Goal: Navigation & Orientation: Find specific page/section

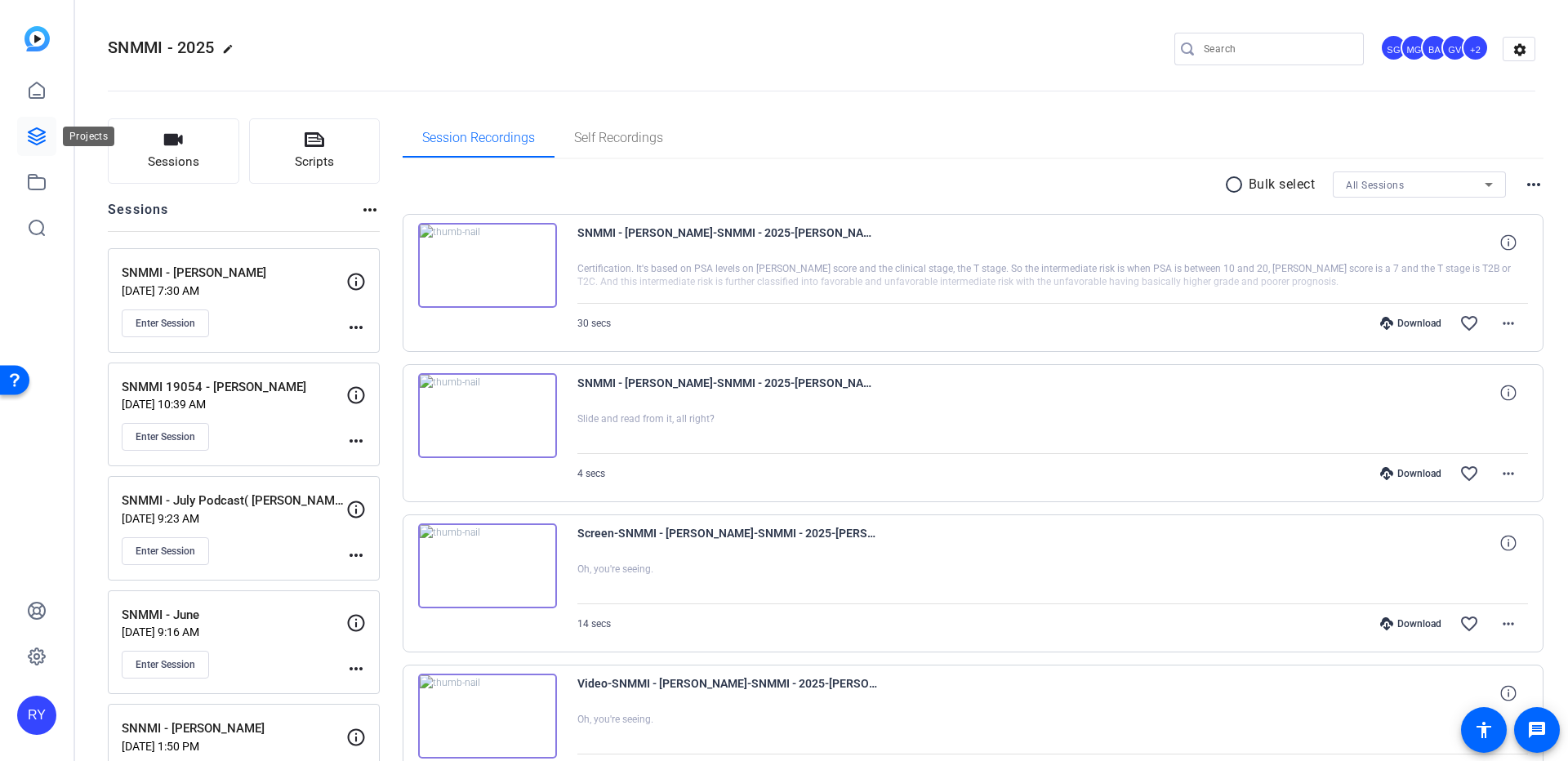
click at [32, 127] on icon at bounding box center [36, 136] width 19 height 19
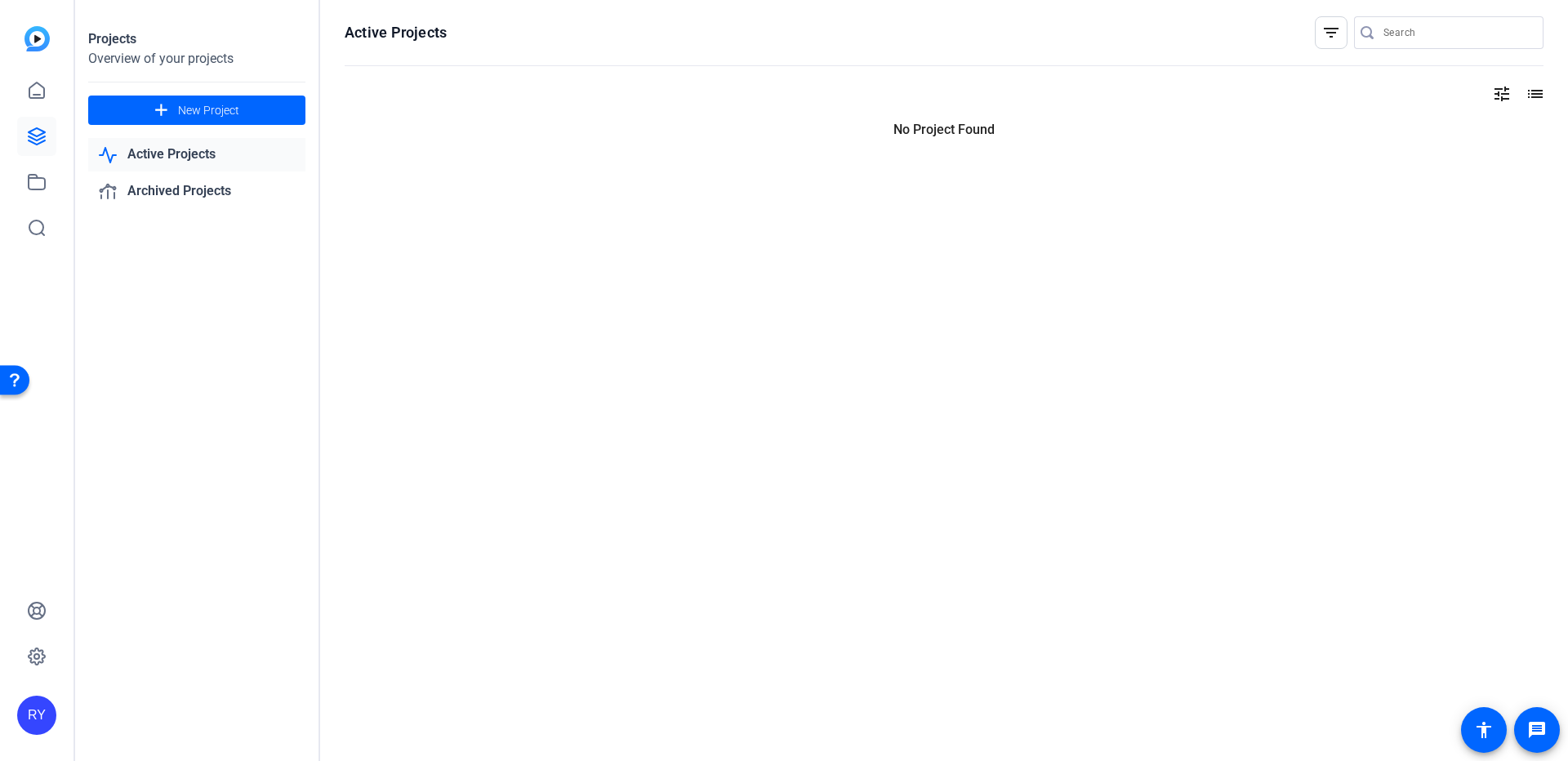
click at [32, 127] on icon at bounding box center [36, 136] width 19 height 19
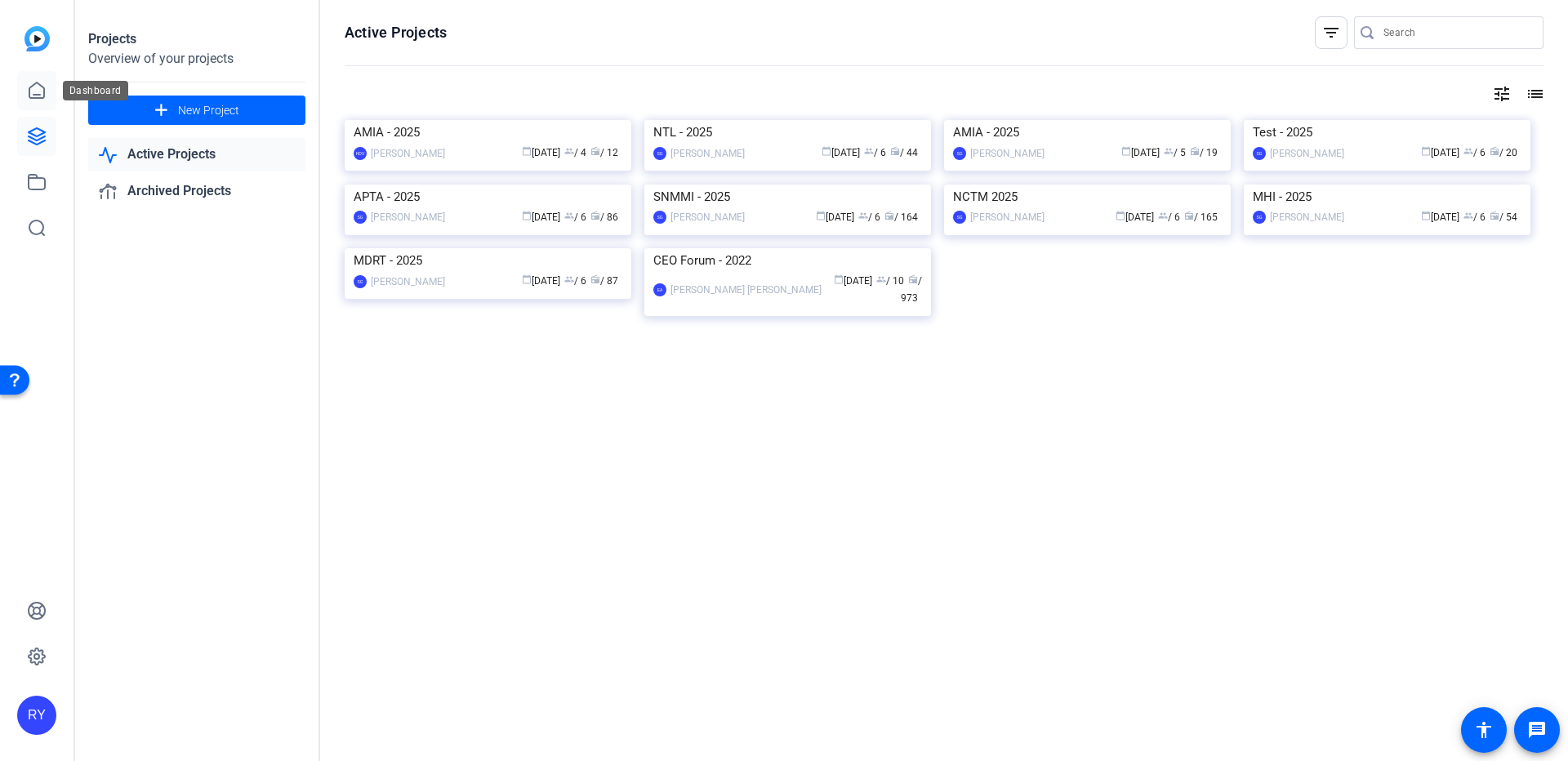
click at [33, 83] on icon at bounding box center [36, 90] width 19 height 19
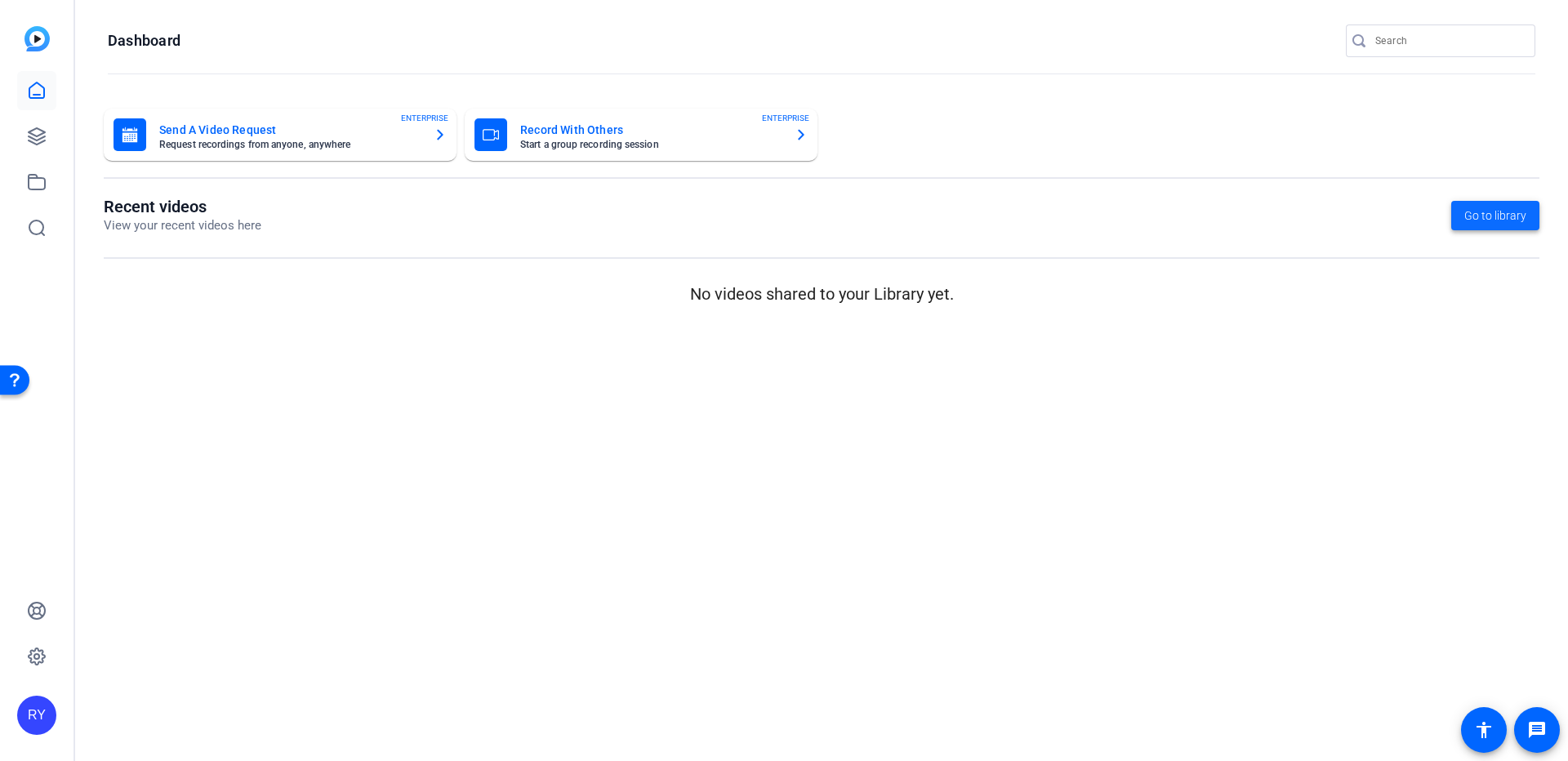
click at [1488, 214] on span "Go to library" at bounding box center [1495, 216] width 62 height 17
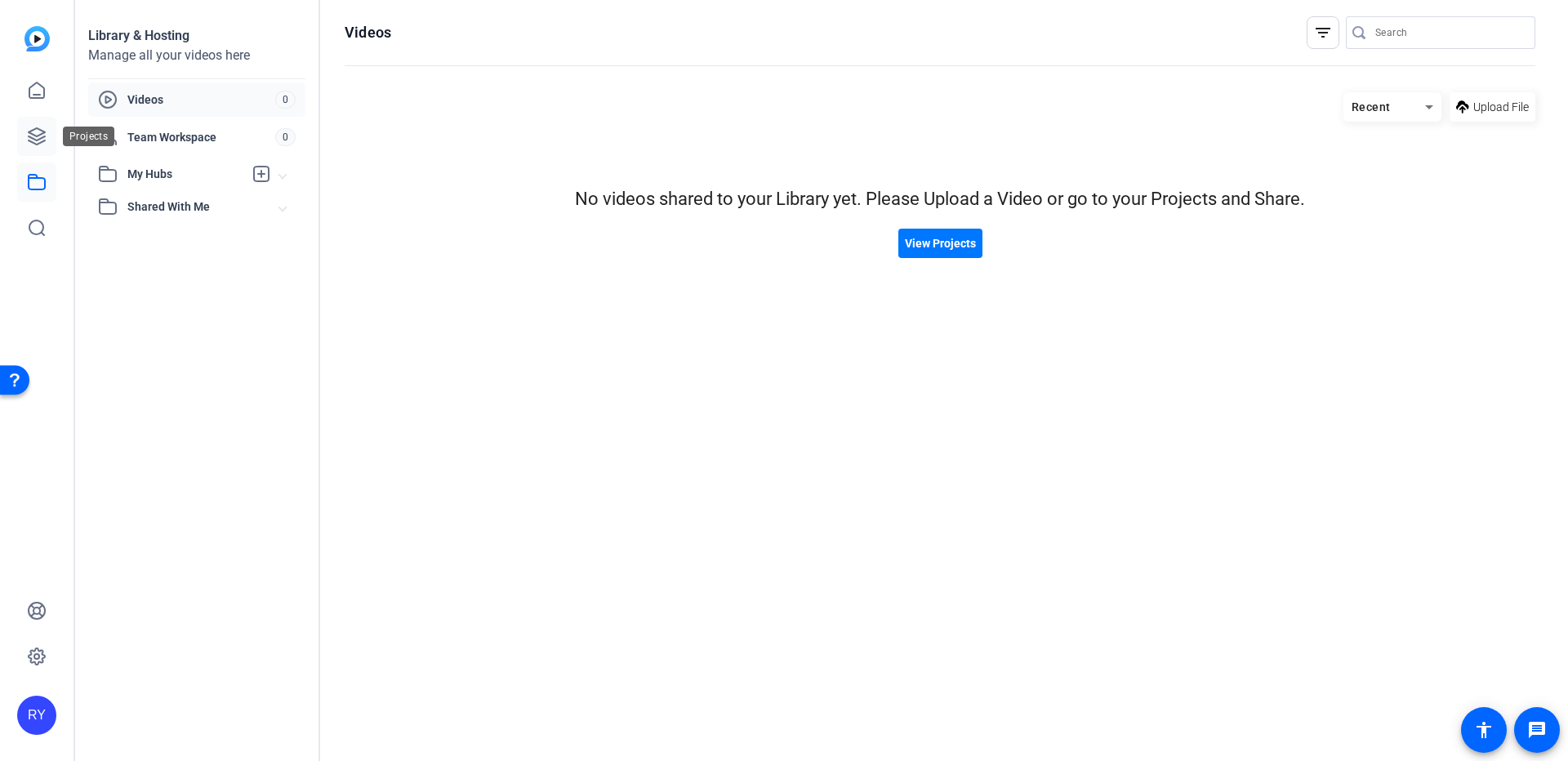
click at [31, 132] on icon at bounding box center [36, 136] width 16 height 16
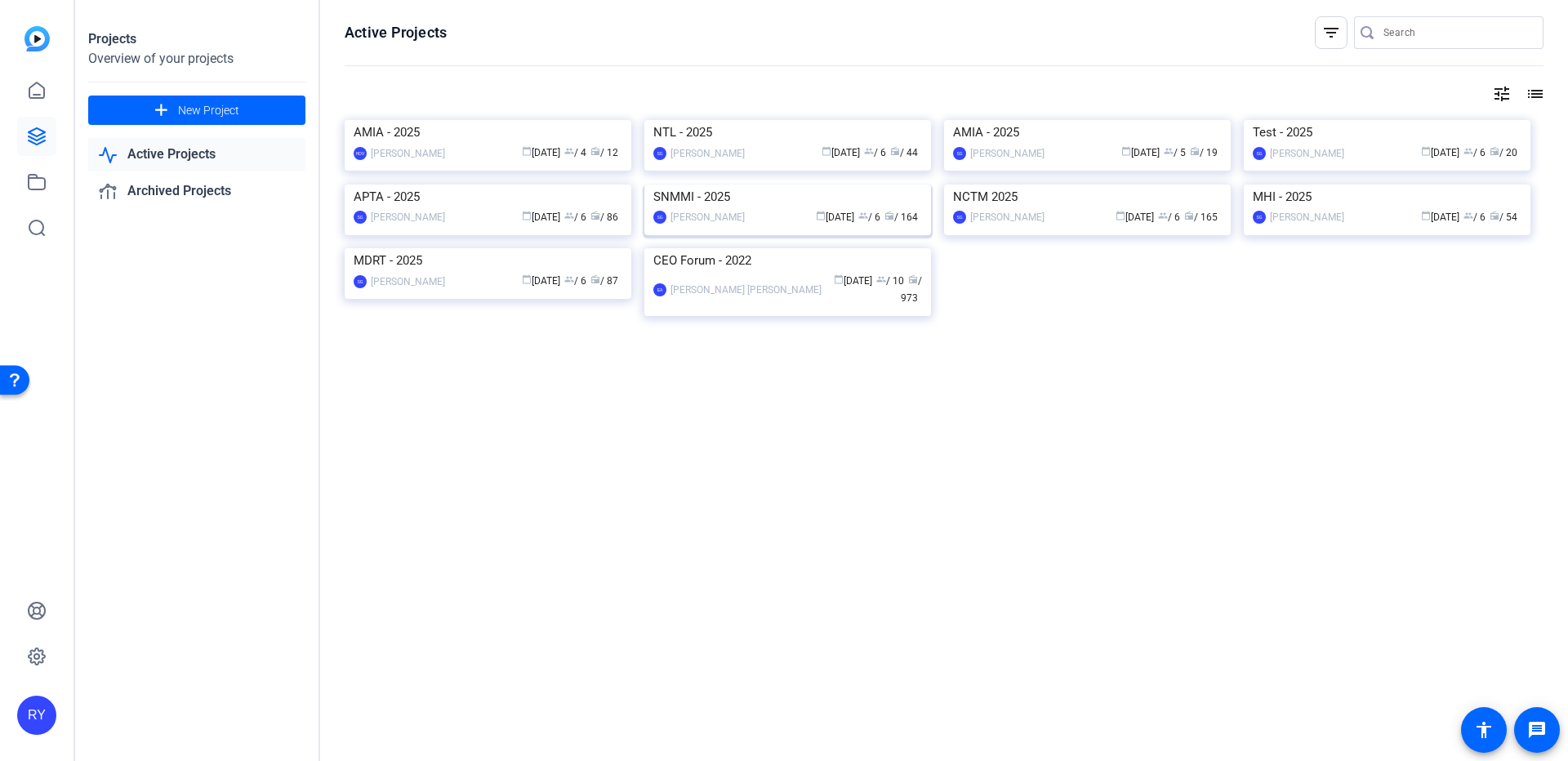
click at [713, 185] on img at bounding box center [787, 185] width 286 height 0
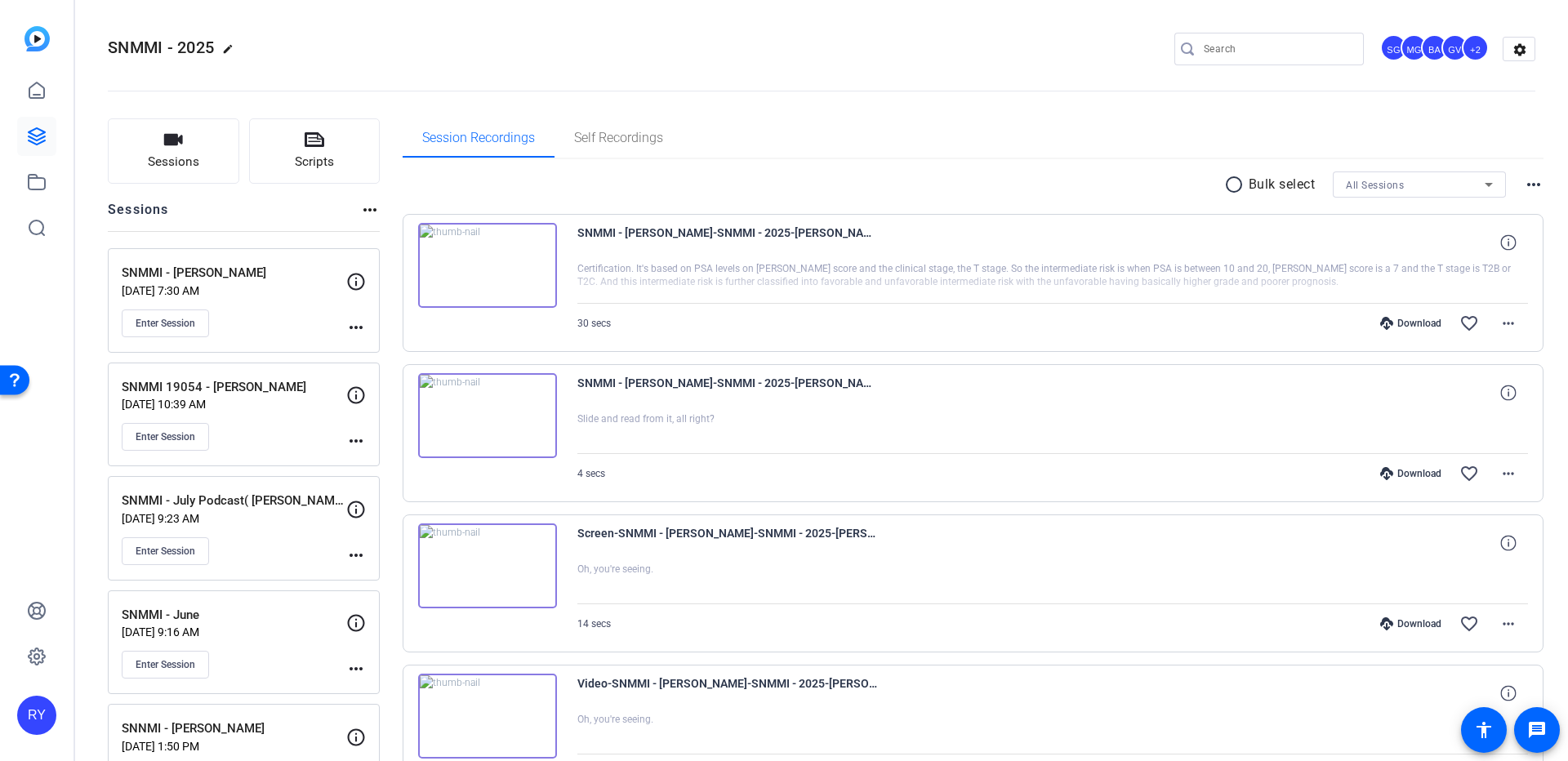
click at [299, 313] on div "Enter Session" at bounding box center [234, 323] width 224 height 28
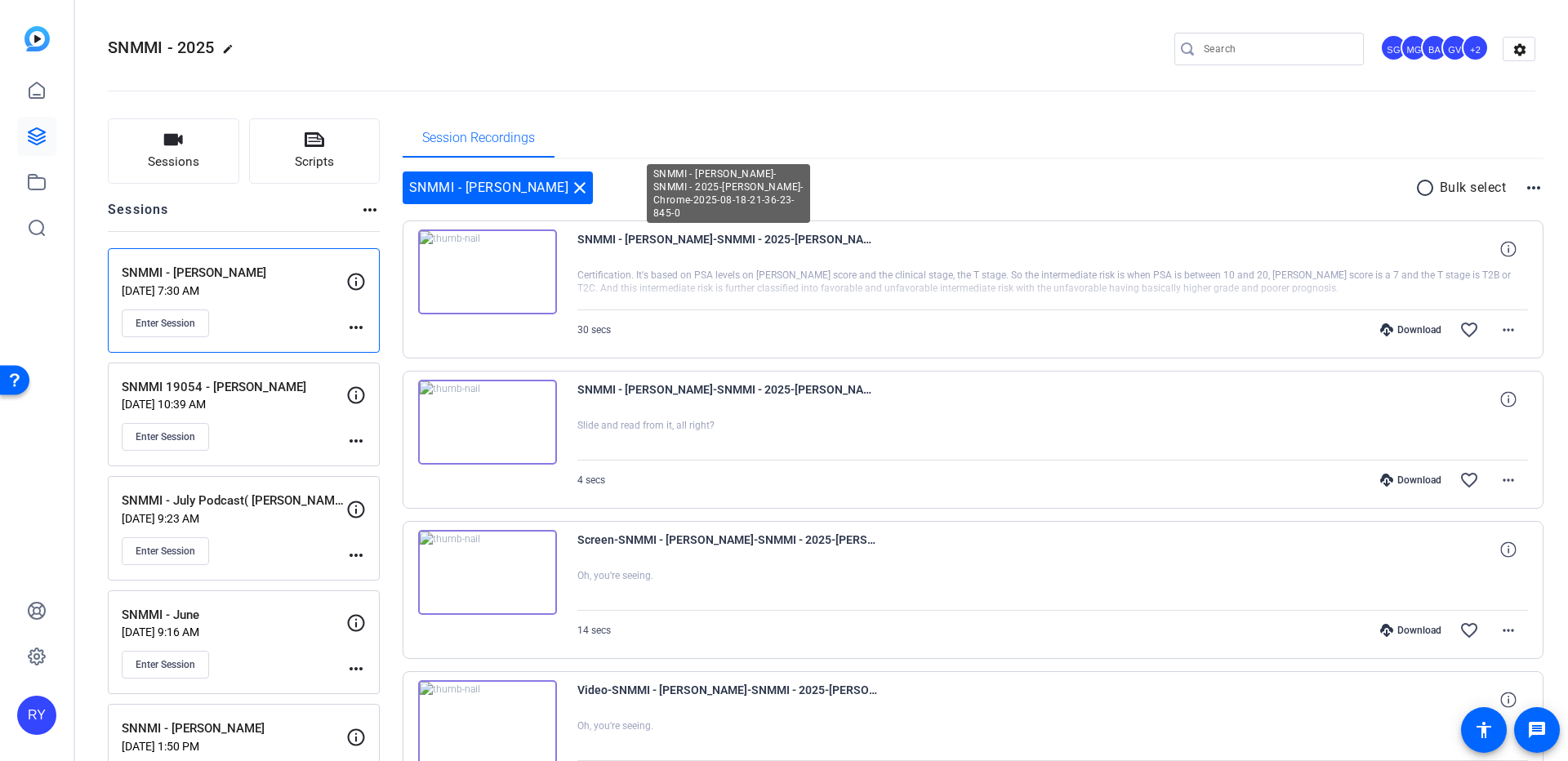
click at [778, 263] on span "SNMMI - Nadine Mallak-SNMMI - 2025-Nadine Mallak-Chrome-2025-08-18-21-36-23-845…" at bounding box center [728, 249] width 302 height 39
click at [666, 146] on div "Session Recordings" at bounding box center [973, 138] width 1142 height 39
click at [570, 190] on mat-icon "close" at bounding box center [579, 188] width 19 height 19
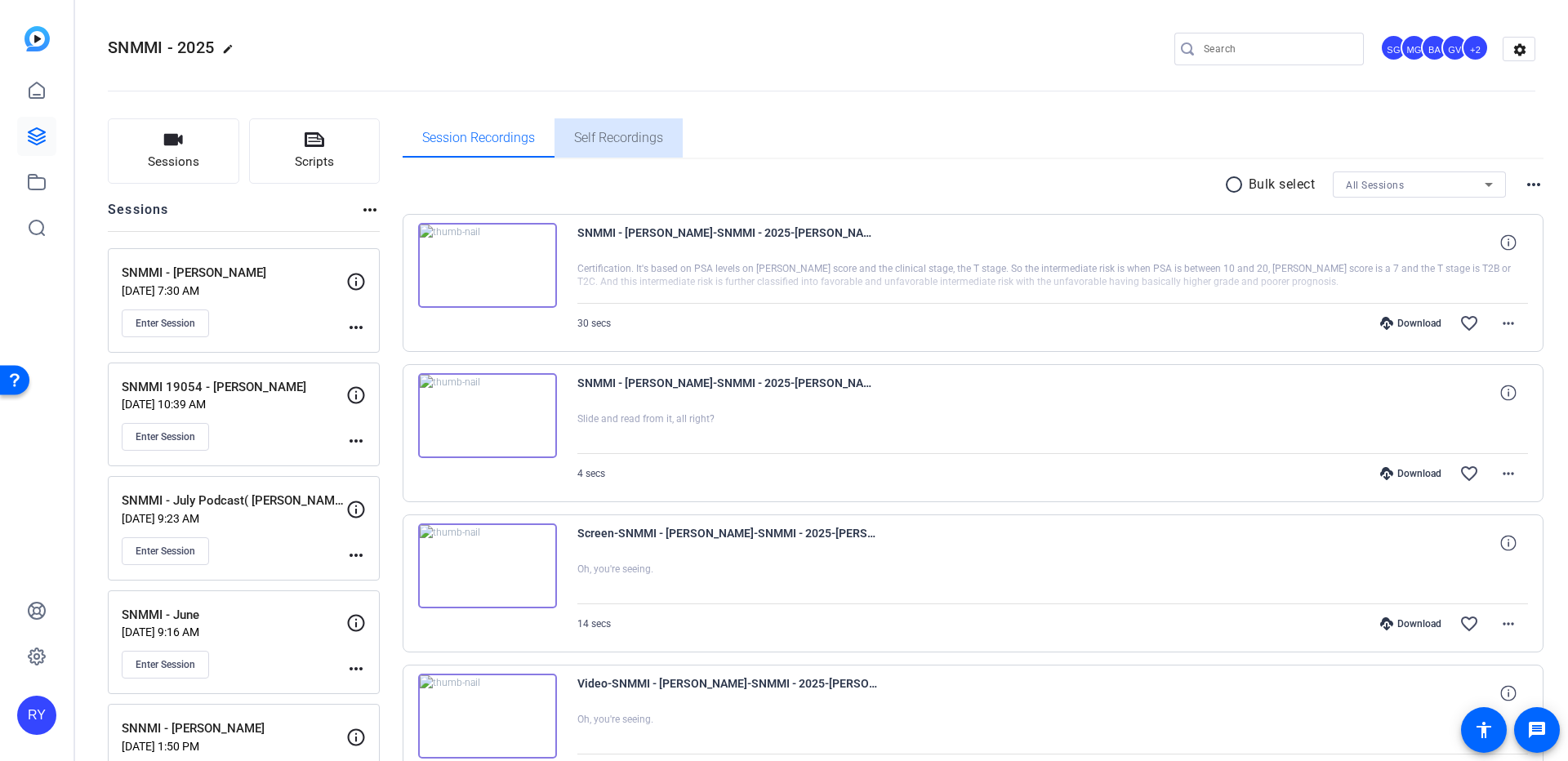
click at [661, 141] on span "Self Recordings" at bounding box center [618, 138] width 89 height 13
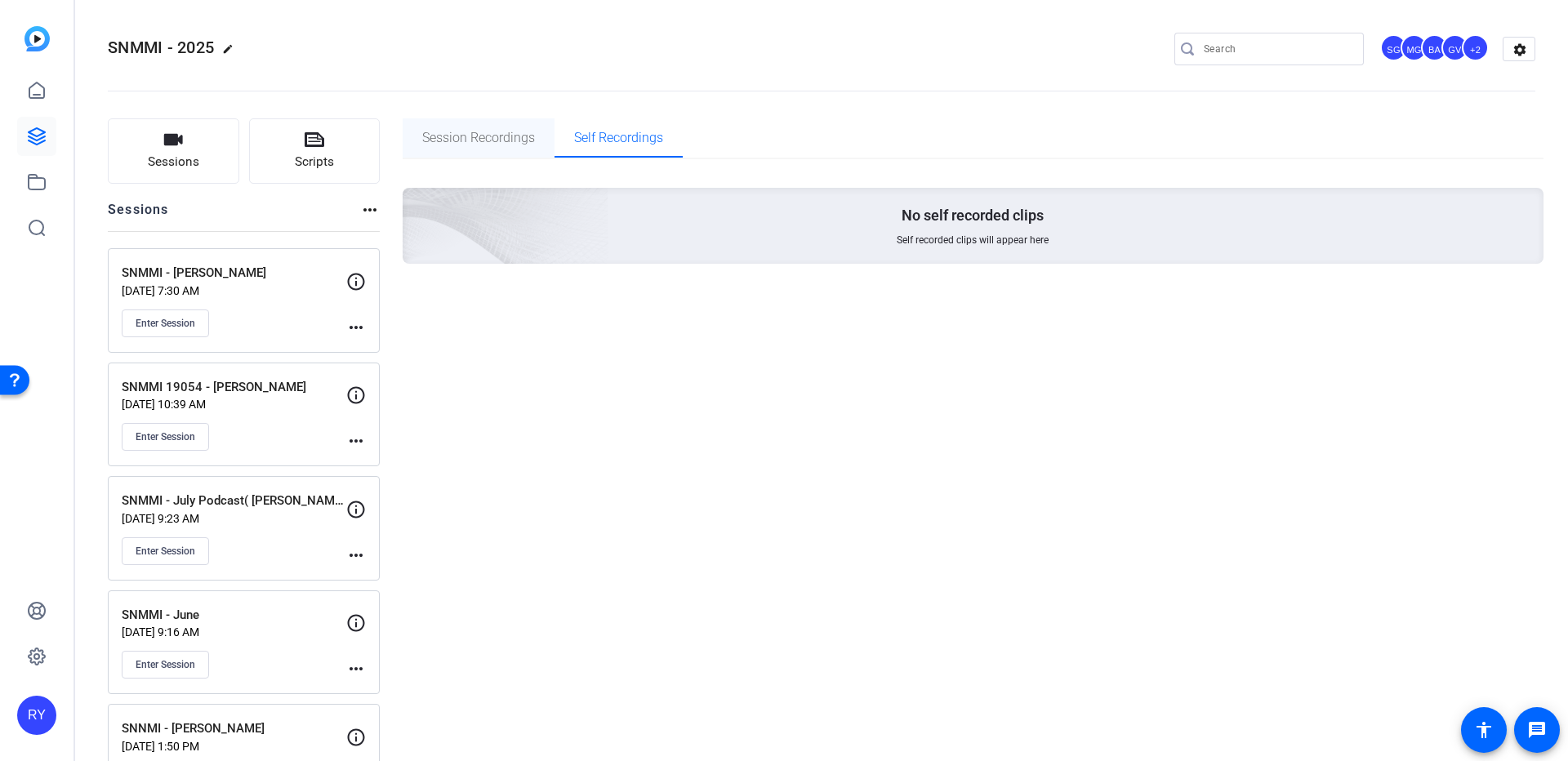
click at [502, 136] on span "Session Recordings" at bounding box center [479, 138] width 113 height 13
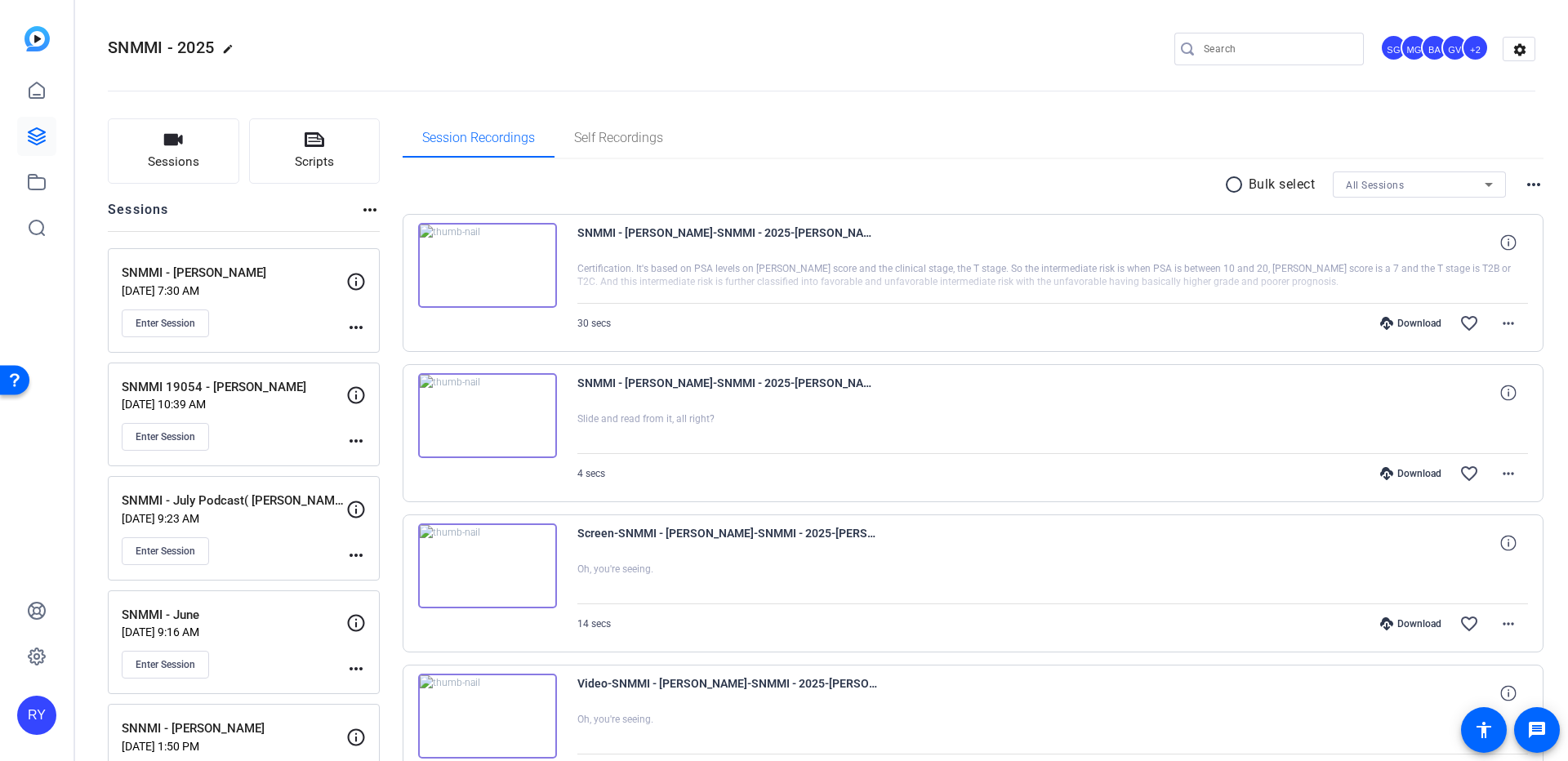
click at [898, 289] on div at bounding box center [1053, 282] width 951 height 41
click at [825, 236] on span "SNMMI - Nadine Mallak-SNMMI - 2025-Nadine Mallak-Chrome-2025-08-18-21-36-23-845…" at bounding box center [728, 242] width 302 height 39
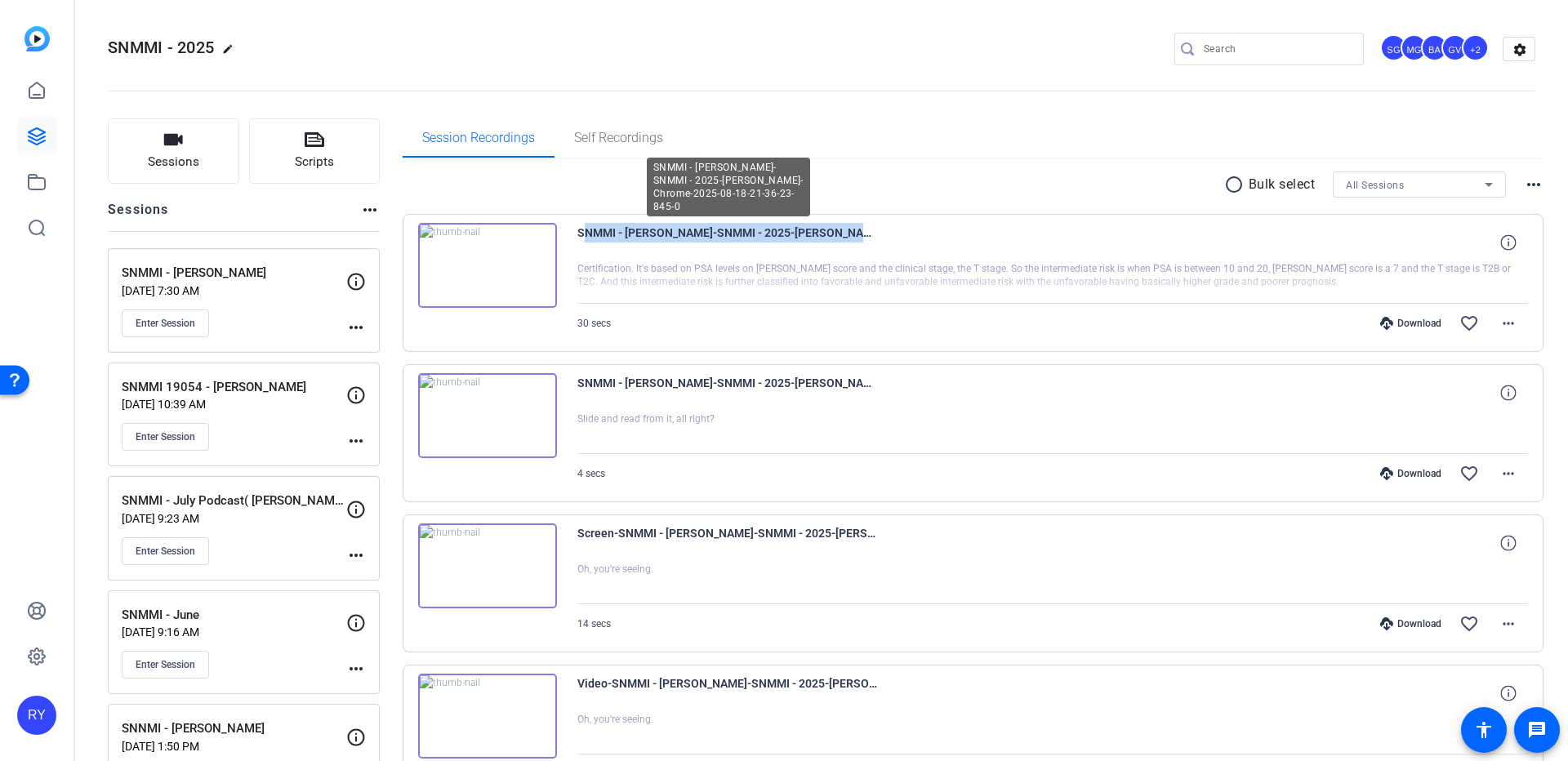
click at [825, 236] on span "SNMMI - Nadine Mallak-SNMMI - 2025-Nadine Mallak-Chrome-2025-08-18-21-36-23-845…" at bounding box center [728, 242] width 302 height 39
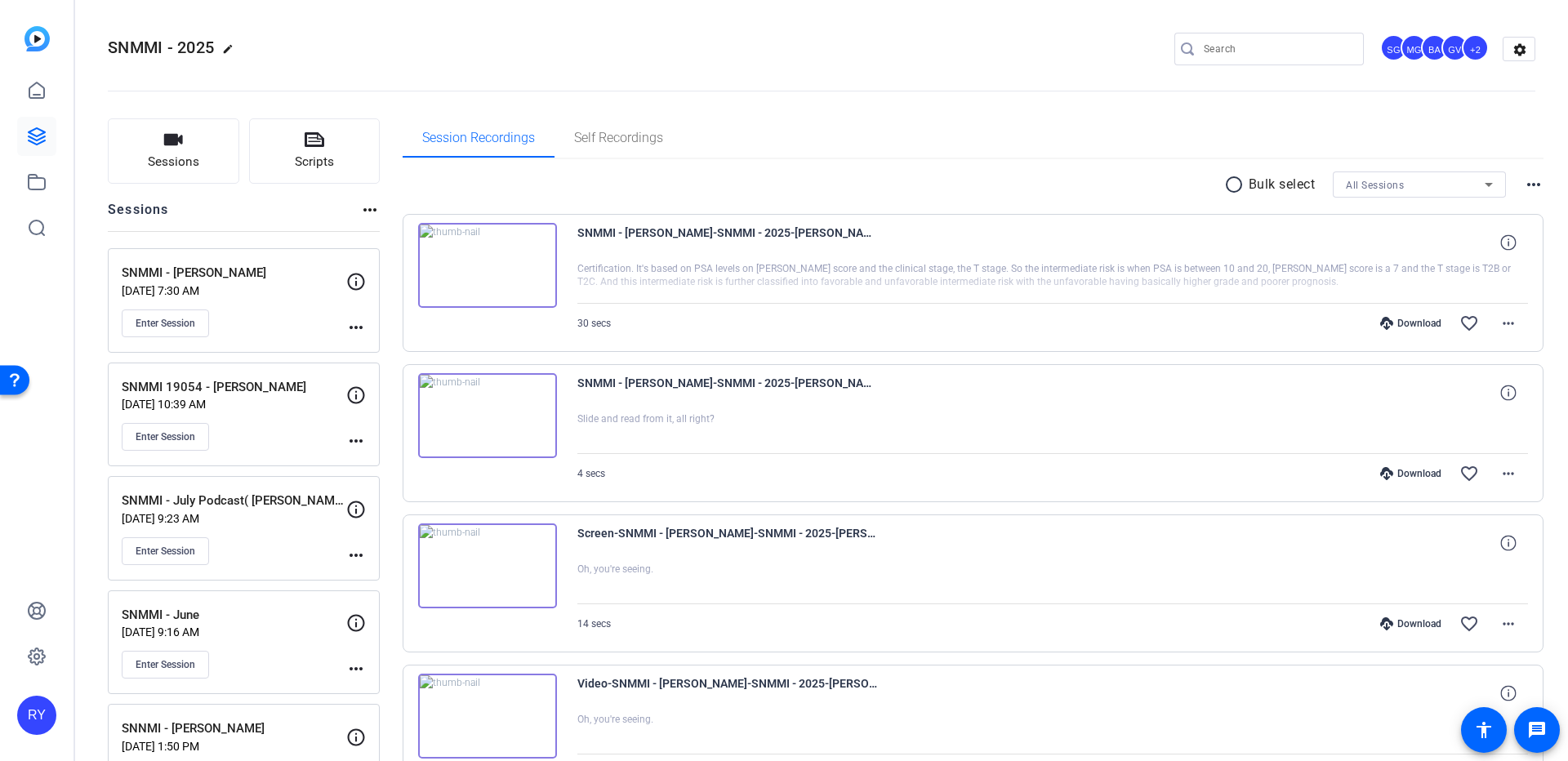
click at [263, 324] on div "Enter Session" at bounding box center [234, 323] width 224 height 28
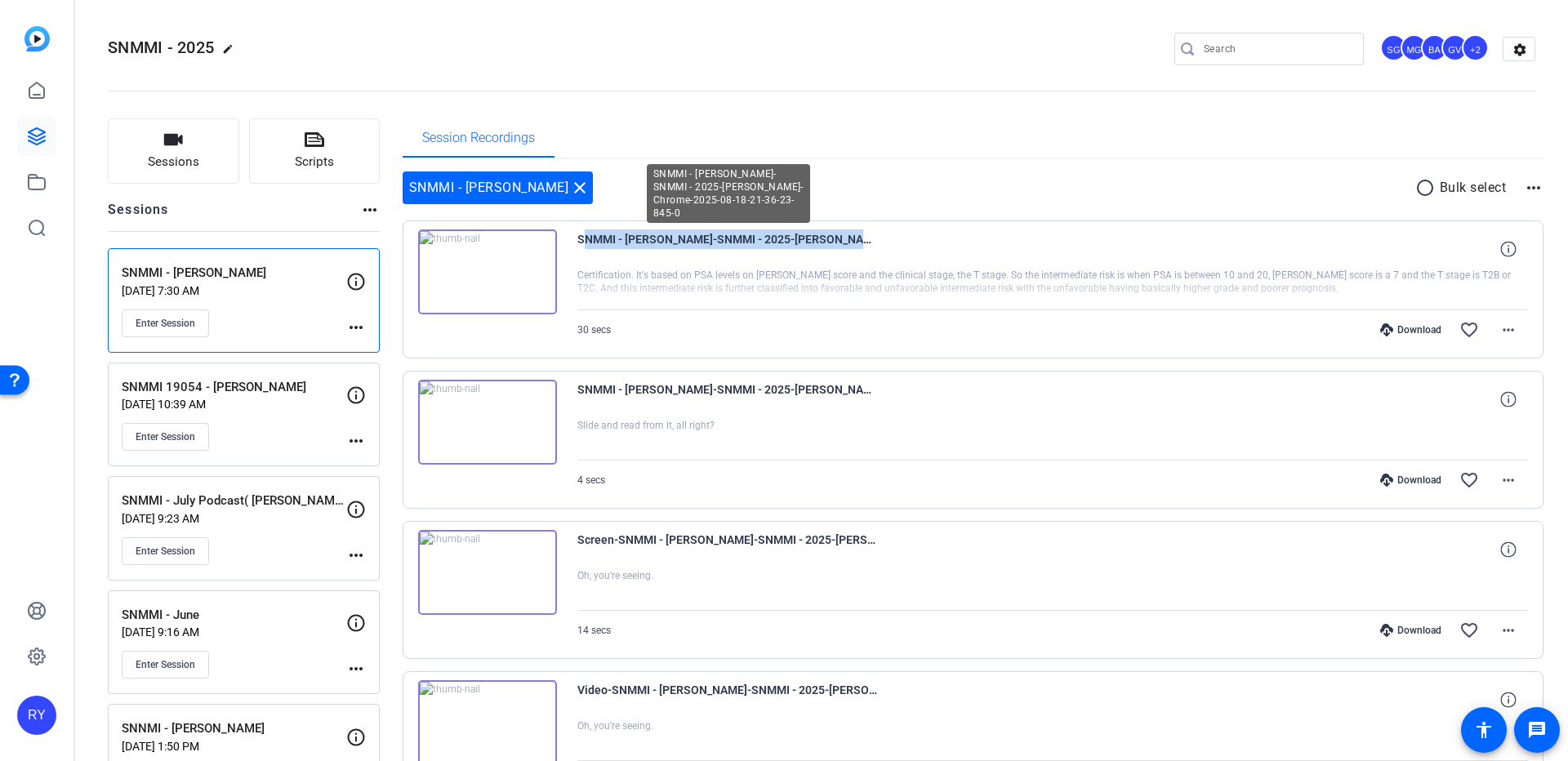
drag, startPoint x: 829, startPoint y: 238, endPoint x: 640, endPoint y: 174, distance: 199.5
click at [615, 211] on div "SNMMI - Nadine Mallak close radio_button_unchecked Bulk select more_horiz SNMMI…" at bounding box center [973, 640] width 1142 height 938
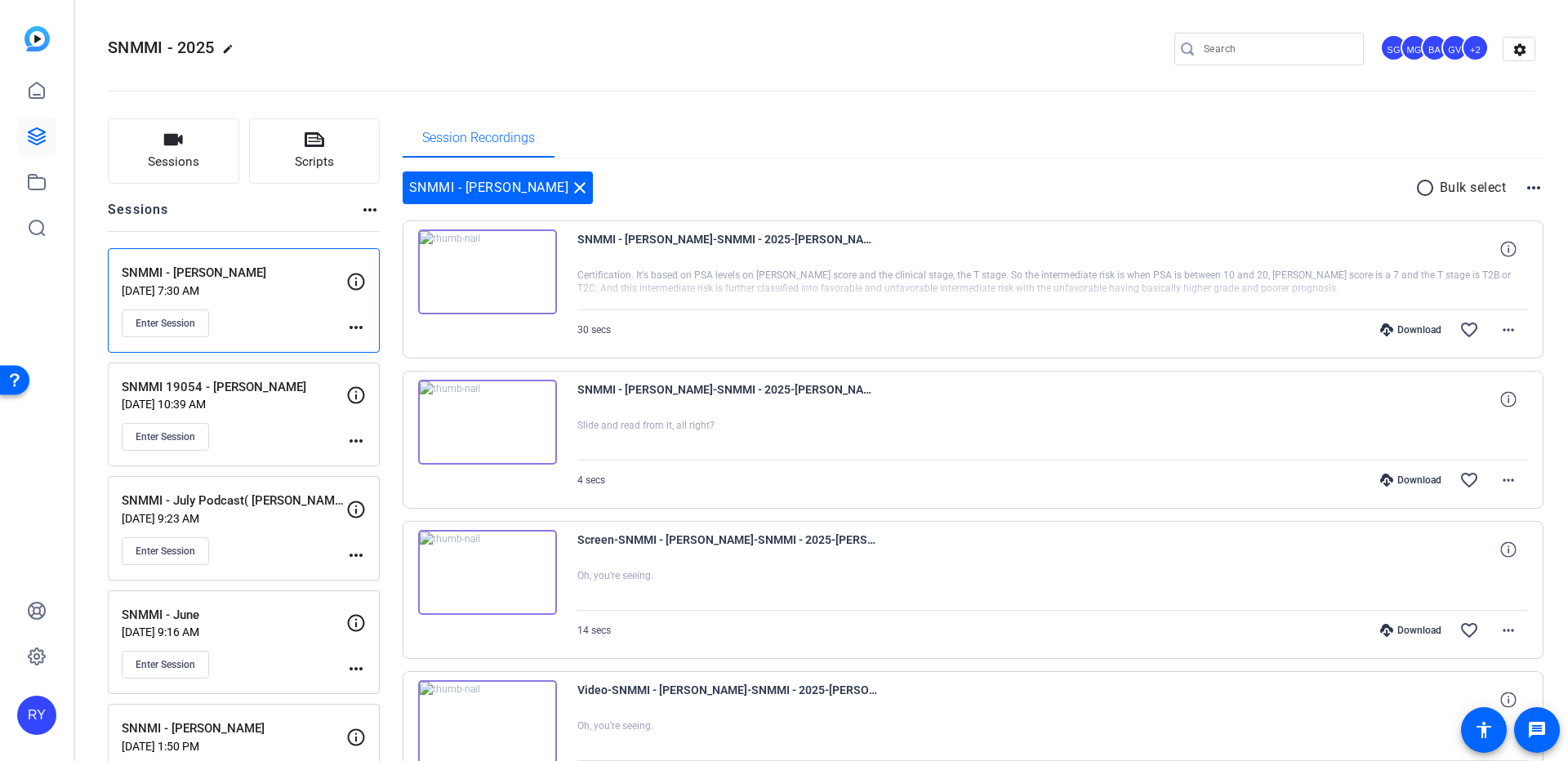
click at [734, 132] on div "Session Recordings" at bounding box center [973, 138] width 1142 height 39
drag, startPoint x: 107, startPoint y: 272, endPoint x: 267, endPoint y: 273, distance: 160.0
click at [267, 273] on div "Sessions Scripts Sessions more_horiz SNMMI - Nadine Mallak Aug 18, 2025 @ 7:30 …" at bounding box center [821, 639] width 1493 height 1084
copy p "SNMMI - Nadine Mallak"
click at [34, 187] on icon at bounding box center [36, 182] width 19 height 19
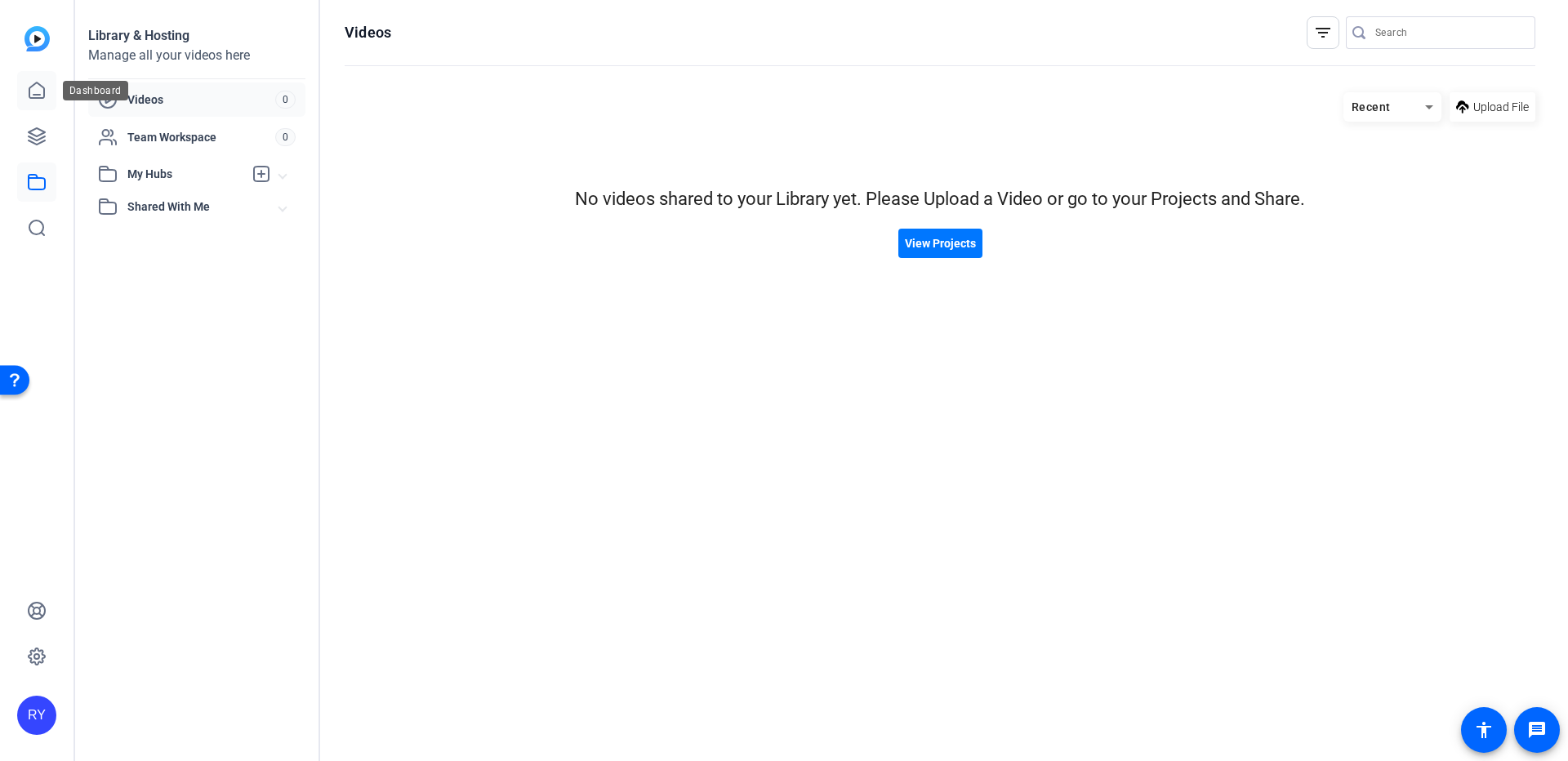
drag, startPoint x: 9, startPoint y: 82, endPoint x: 19, endPoint y: 86, distance: 10.8
click at [14, 83] on div "RY" at bounding box center [36, 380] width 74 height 761
click at [28, 89] on icon at bounding box center [36, 90] width 19 height 19
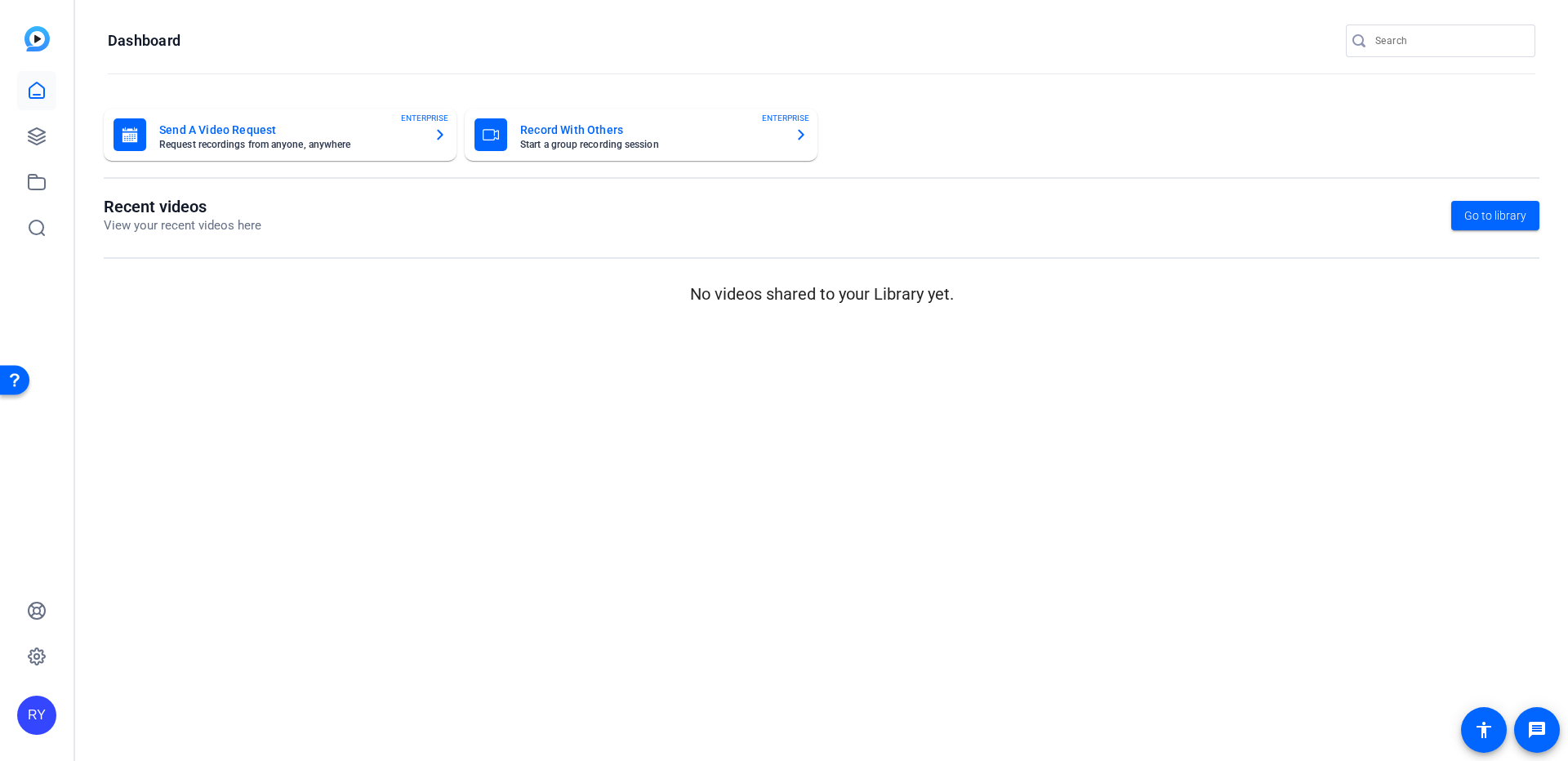
click at [408, 235] on div "Recent videos View your recent videos here Go to library No videos shared to yo…" at bounding box center [821, 251] width 1436 height 109
click at [37, 139] on icon at bounding box center [36, 136] width 19 height 19
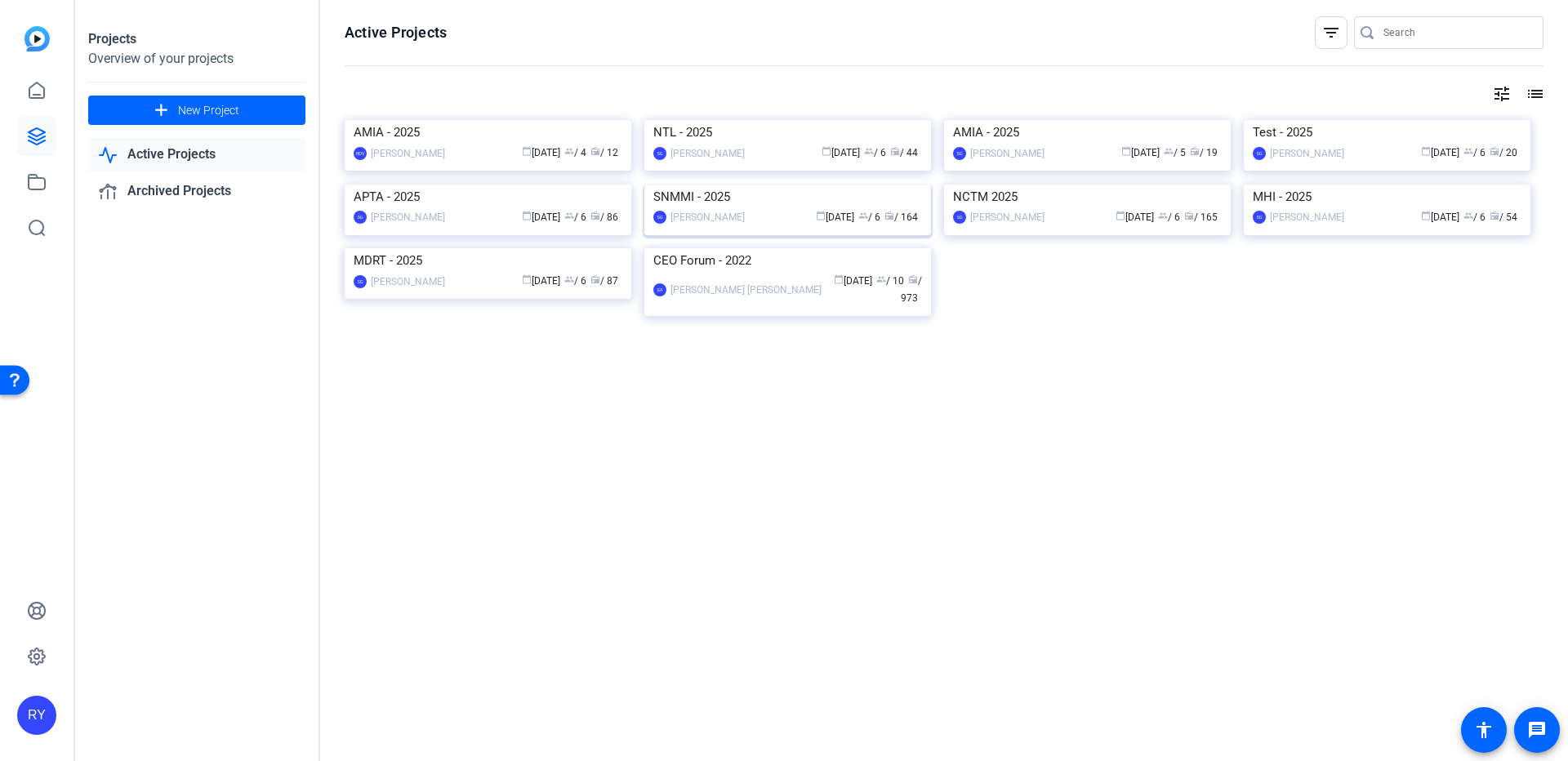
click at [861, 185] on img at bounding box center [787, 185] width 286 height 0
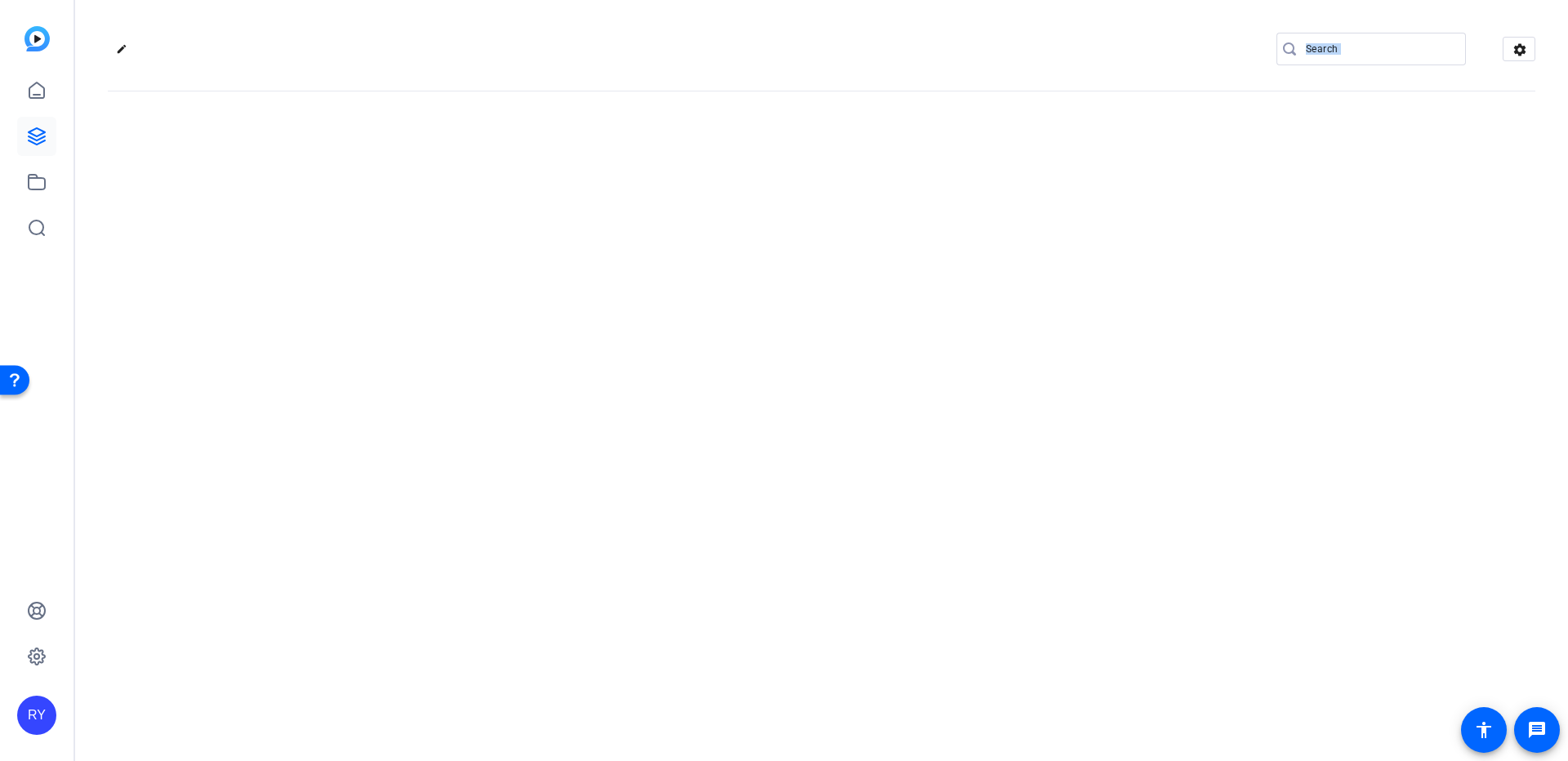
click at [861, 363] on div "edit settings" at bounding box center [821, 380] width 1493 height 761
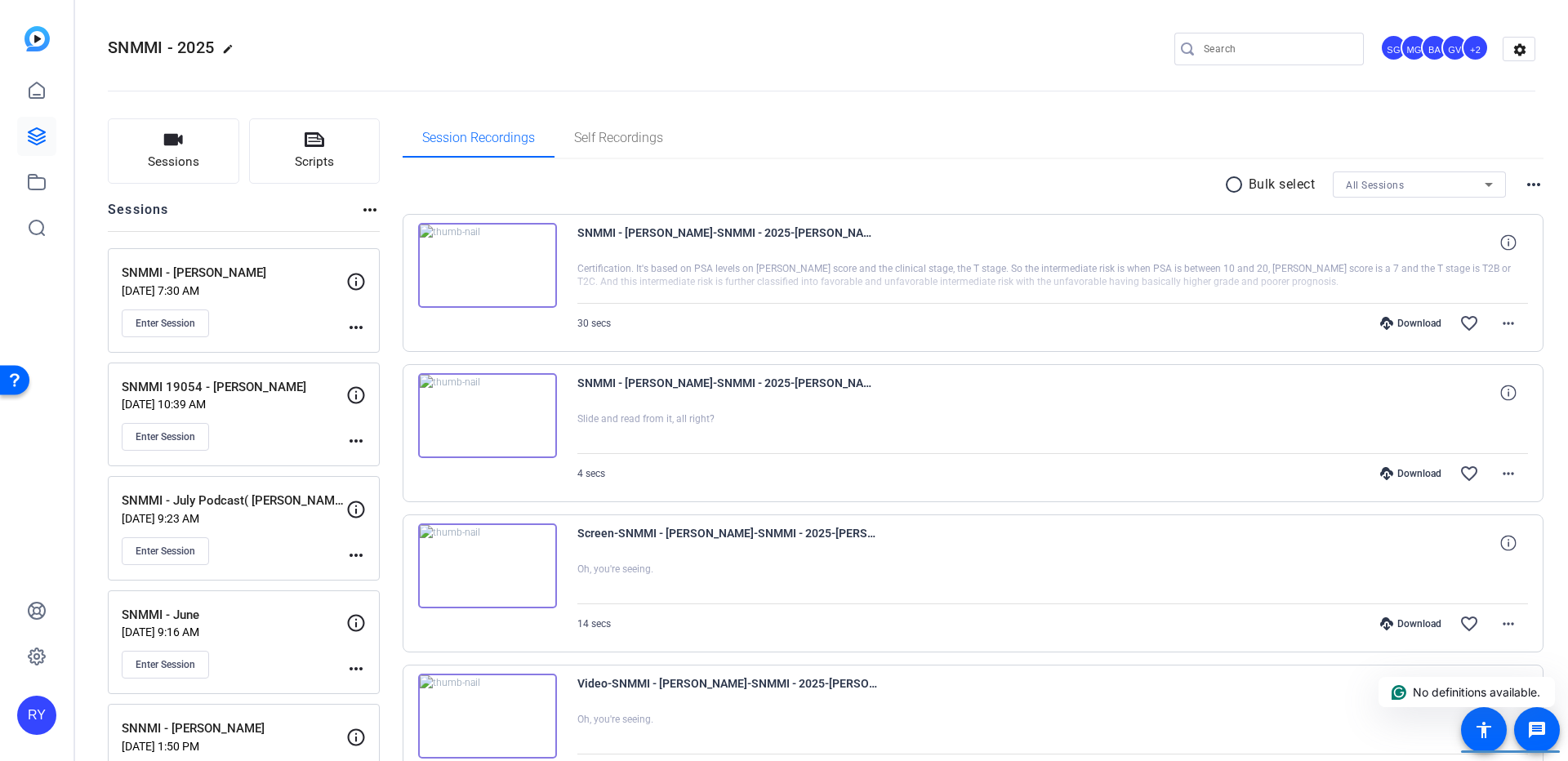
click at [12, 459] on div "RY" at bounding box center [36, 380] width 74 height 761
click at [50, 95] on link at bounding box center [36, 90] width 39 height 39
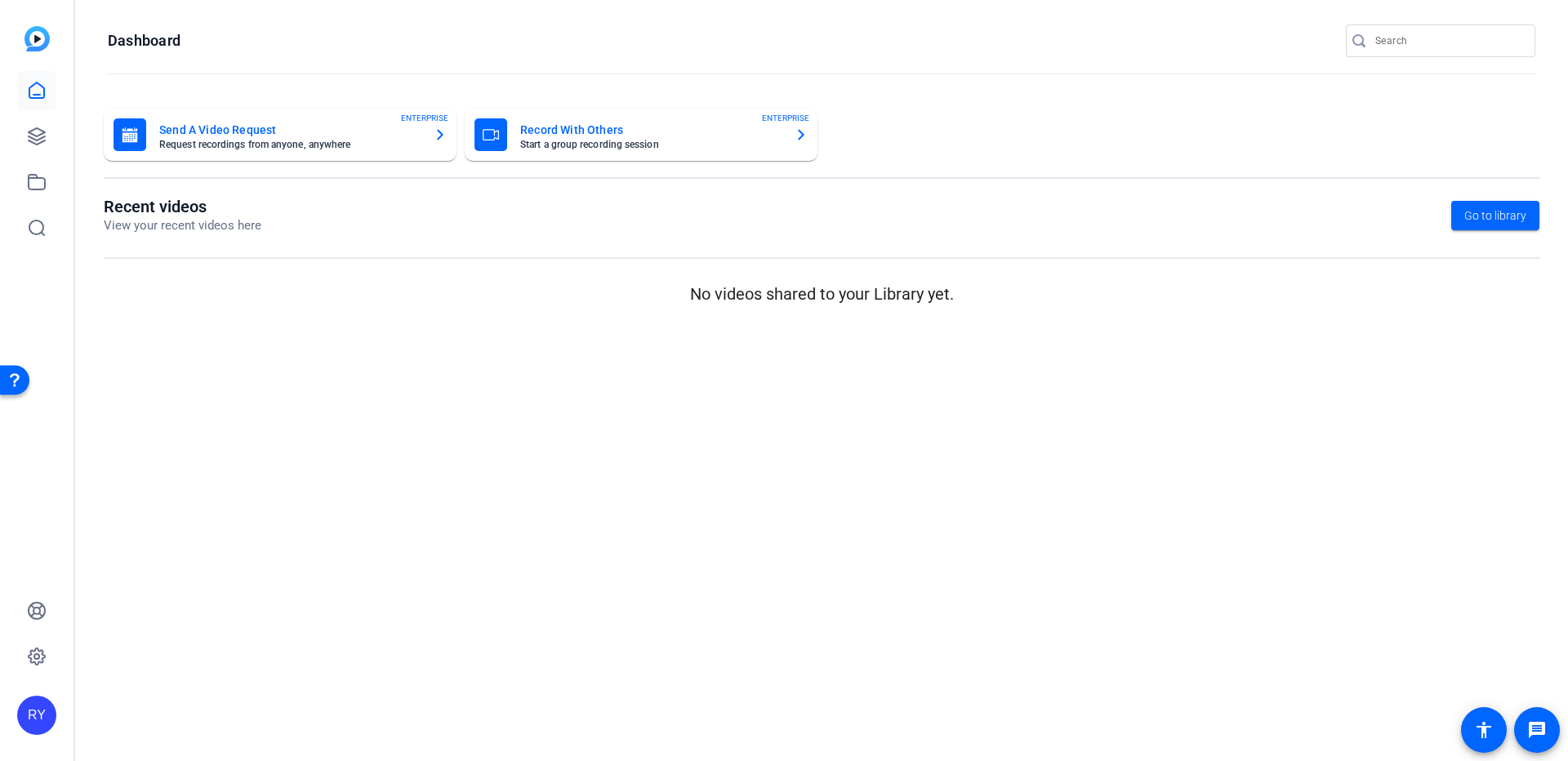
click at [203, 219] on p "View your recent videos here" at bounding box center [182, 226] width 158 height 19
click at [42, 136] on icon at bounding box center [36, 136] width 19 height 19
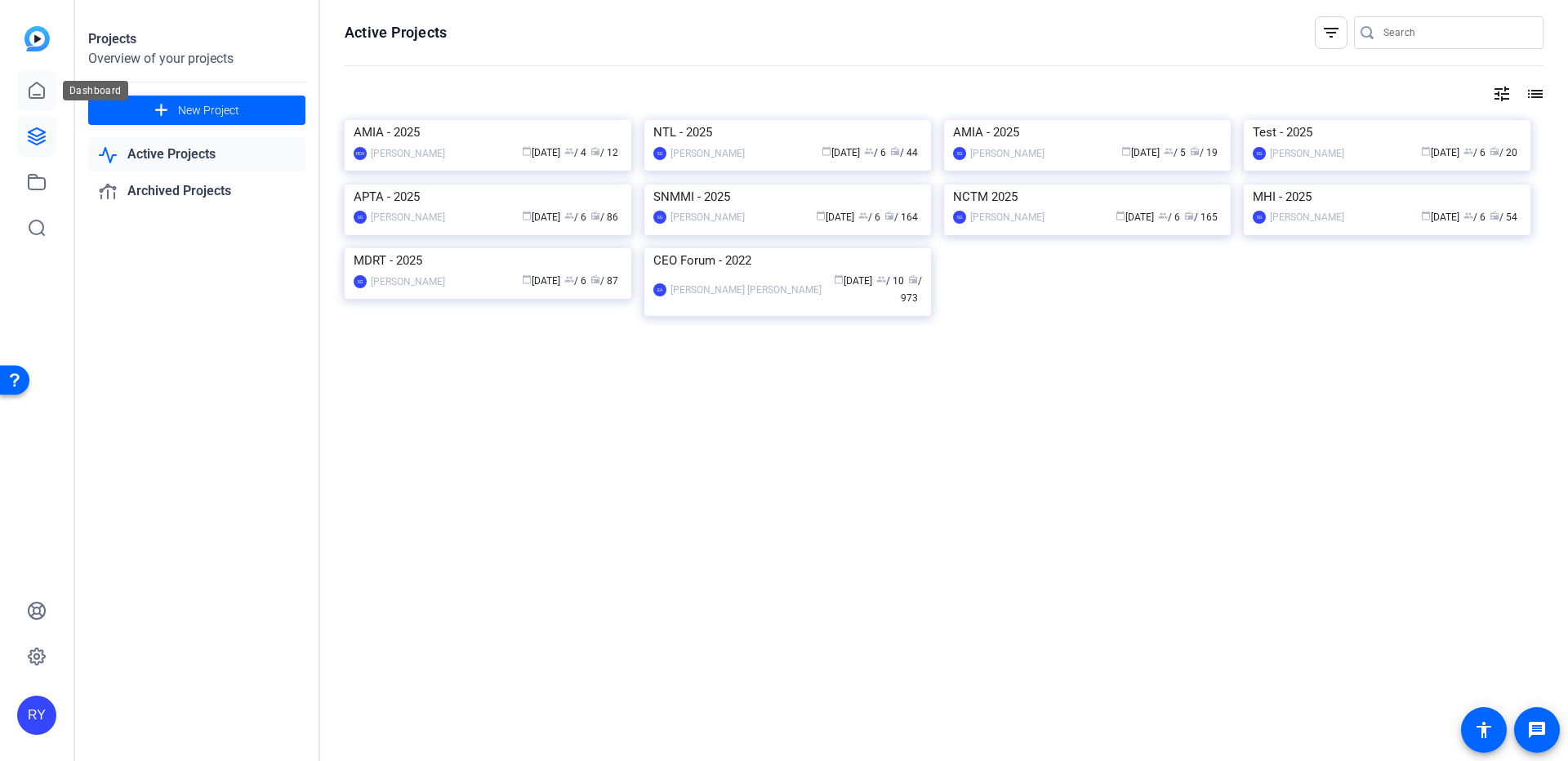
click at [36, 91] on icon at bounding box center [36, 90] width 19 height 19
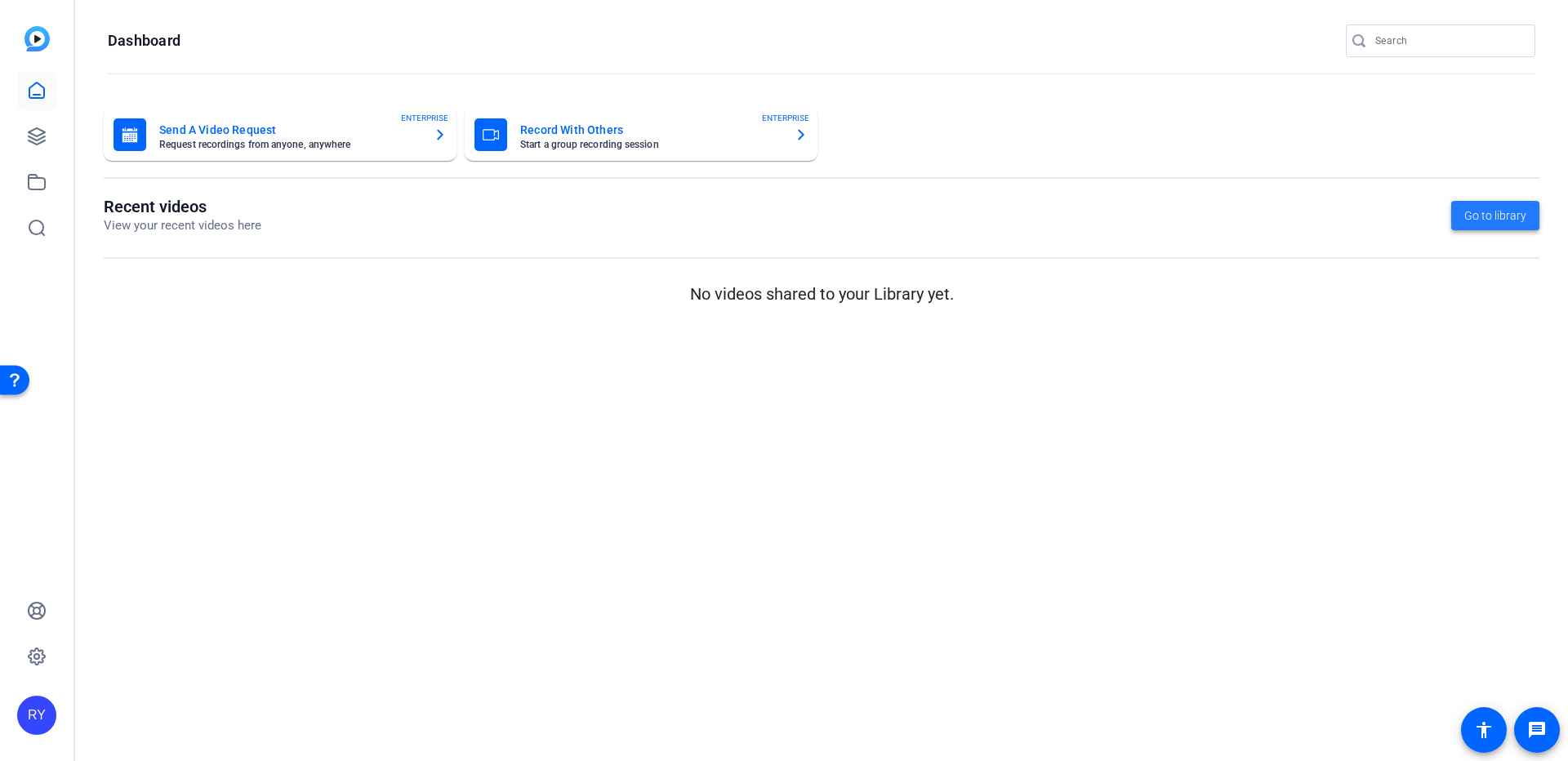
click at [1473, 203] on span at bounding box center [1495, 215] width 88 height 39
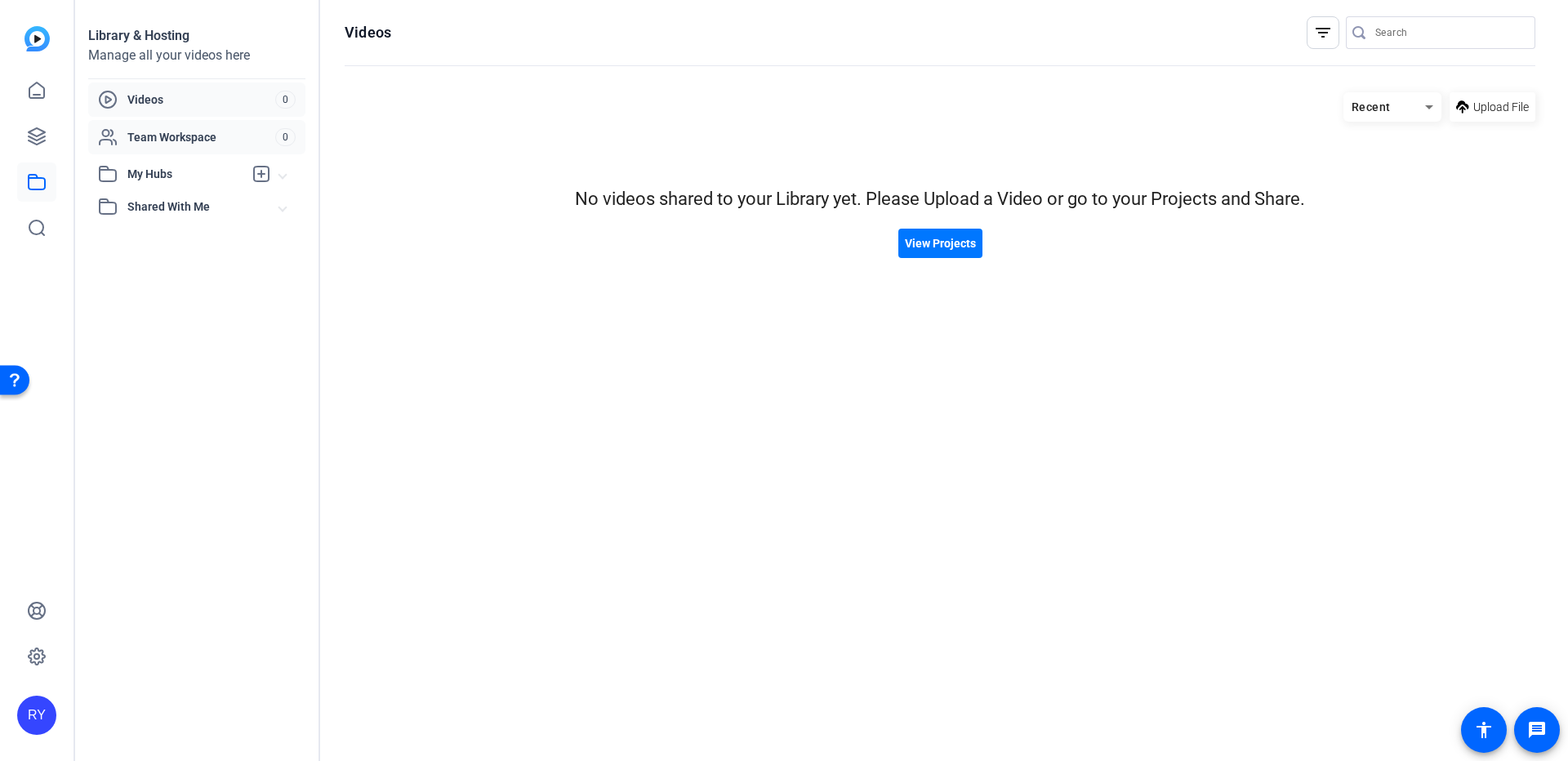
click at [180, 130] on span "Team Workspace" at bounding box center [201, 137] width 148 height 16
click at [174, 168] on span "My Hubs" at bounding box center [185, 174] width 116 height 17
click at [40, 135] on icon at bounding box center [36, 136] width 16 height 16
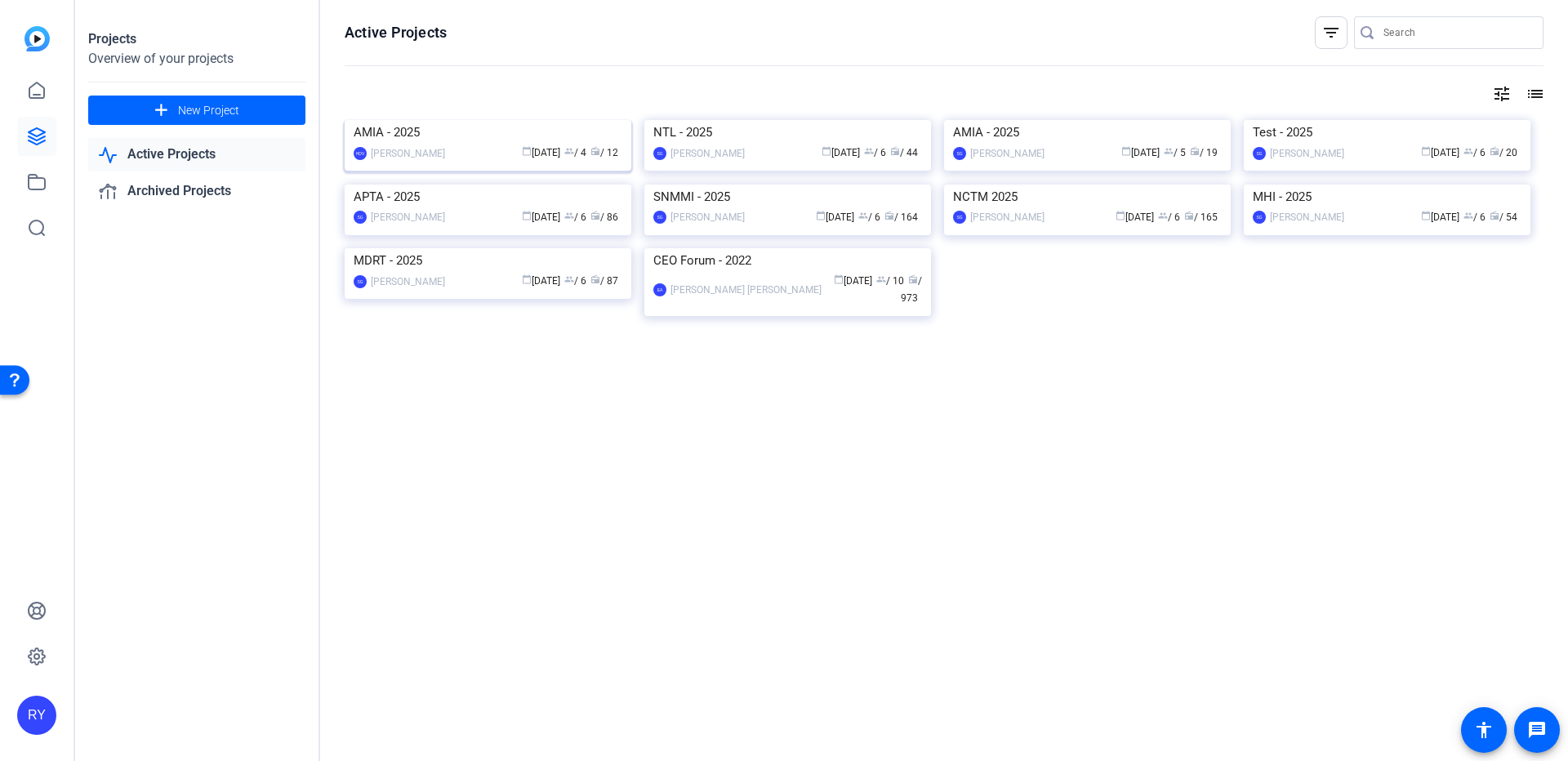
click at [449, 120] on img at bounding box center [488, 120] width 286 height 0
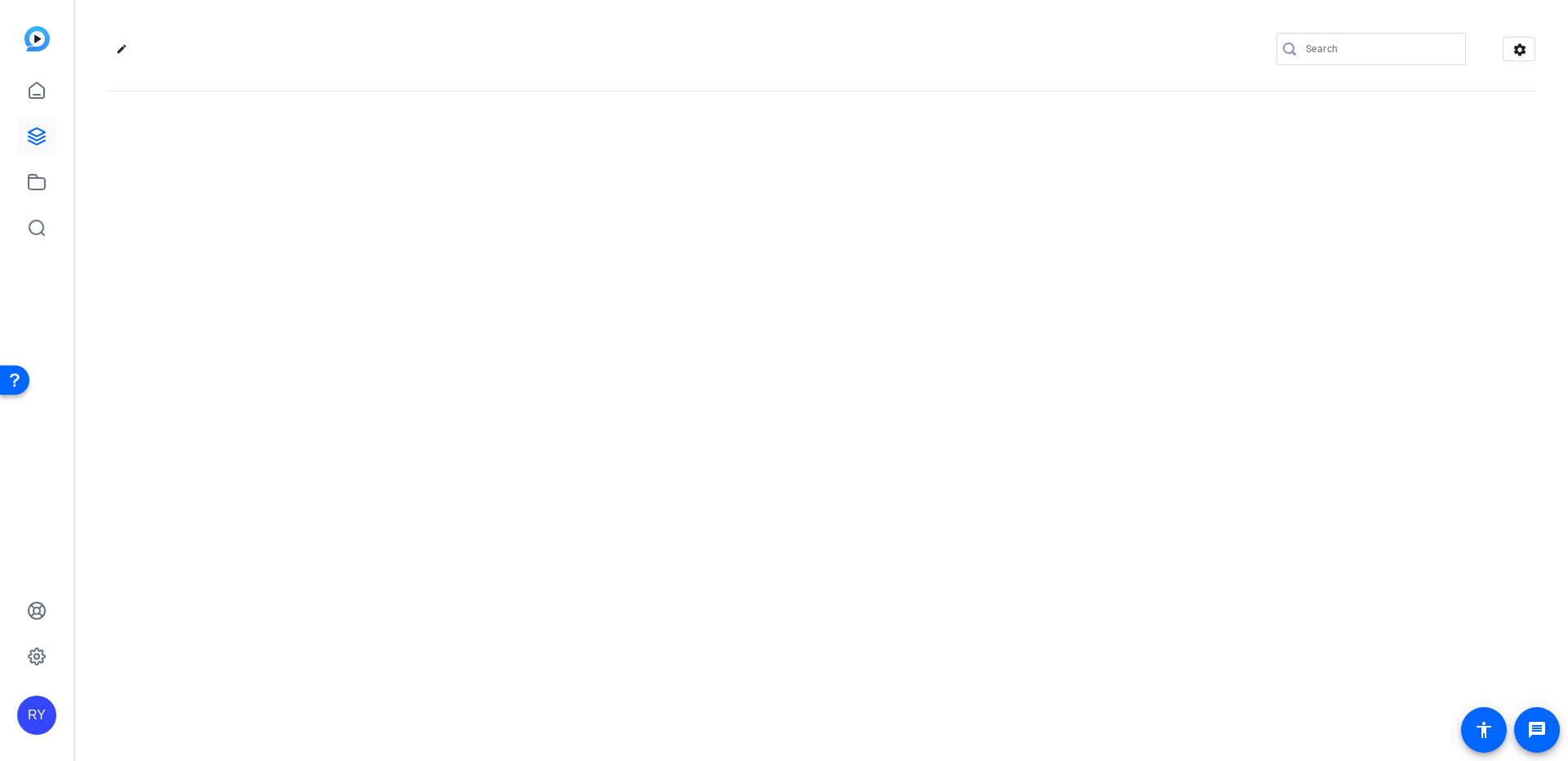
click at [449, 188] on div "edit settings" at bounding box center [821, 380] width 1493 height 761
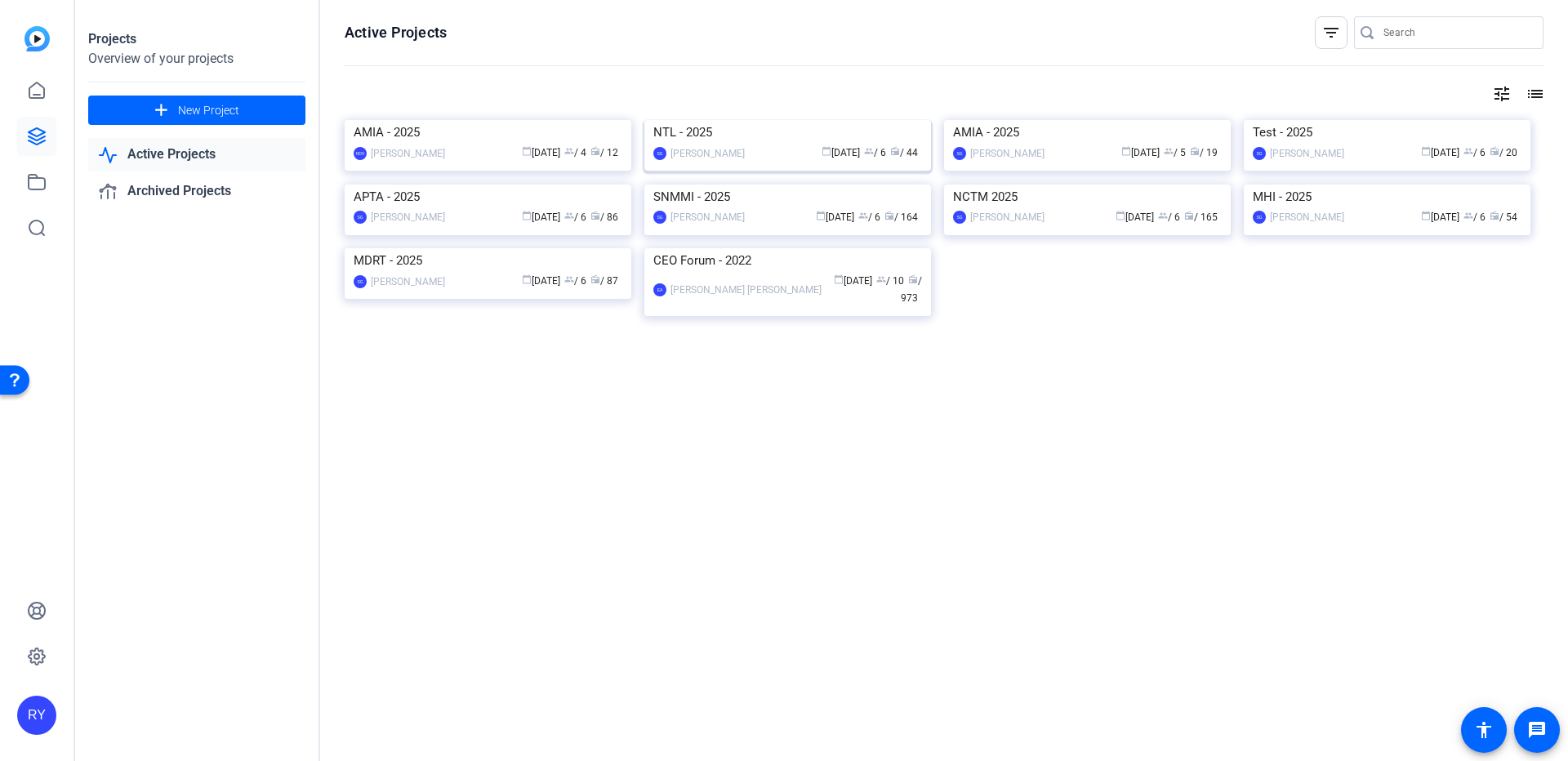
click at [781, 120] on img at bounding box center [787, 120] width 286 height 0
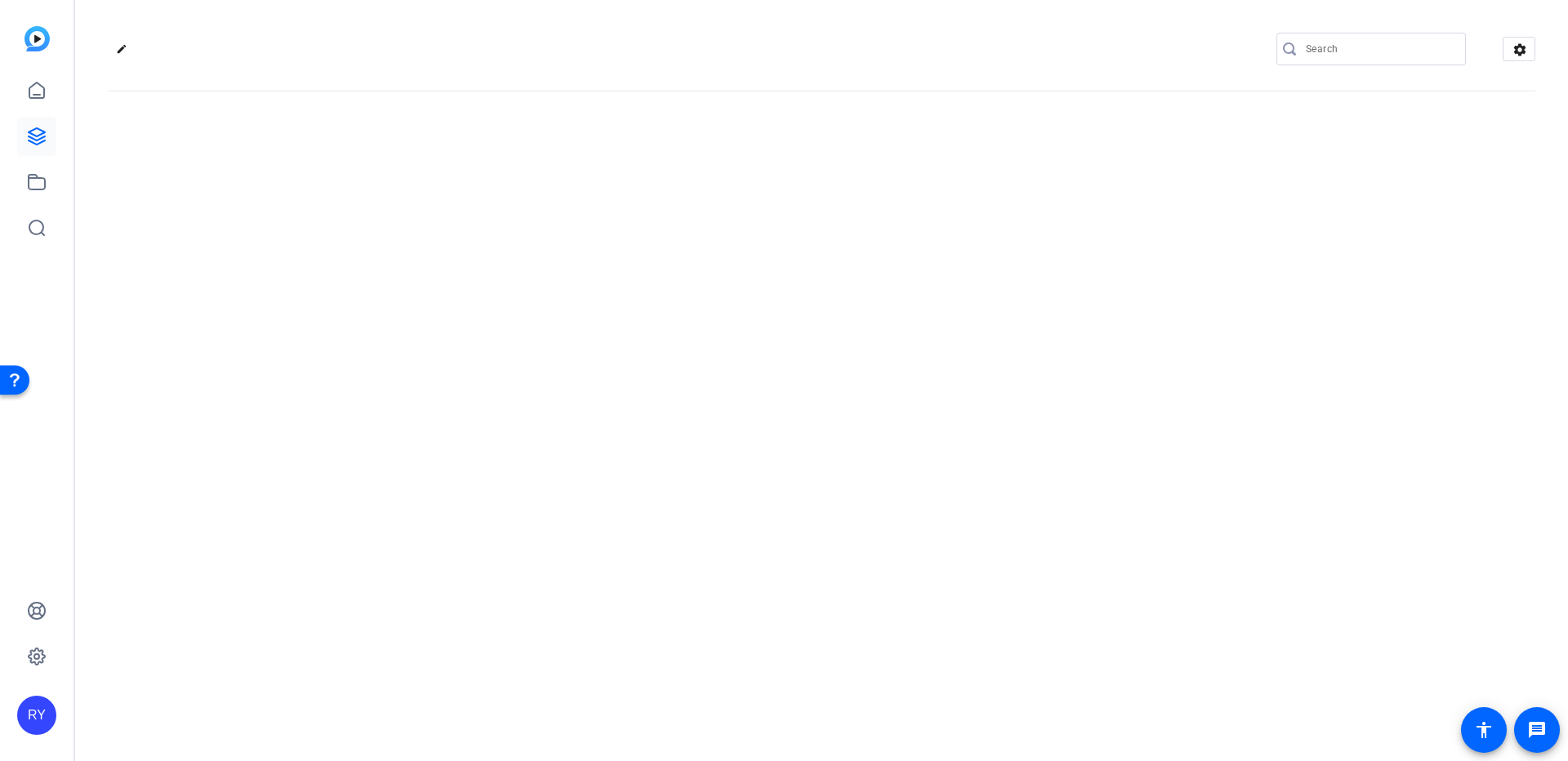
click at [781, 216] on div "edit settings" at bounding box center [821, 380] width 1493 height 761
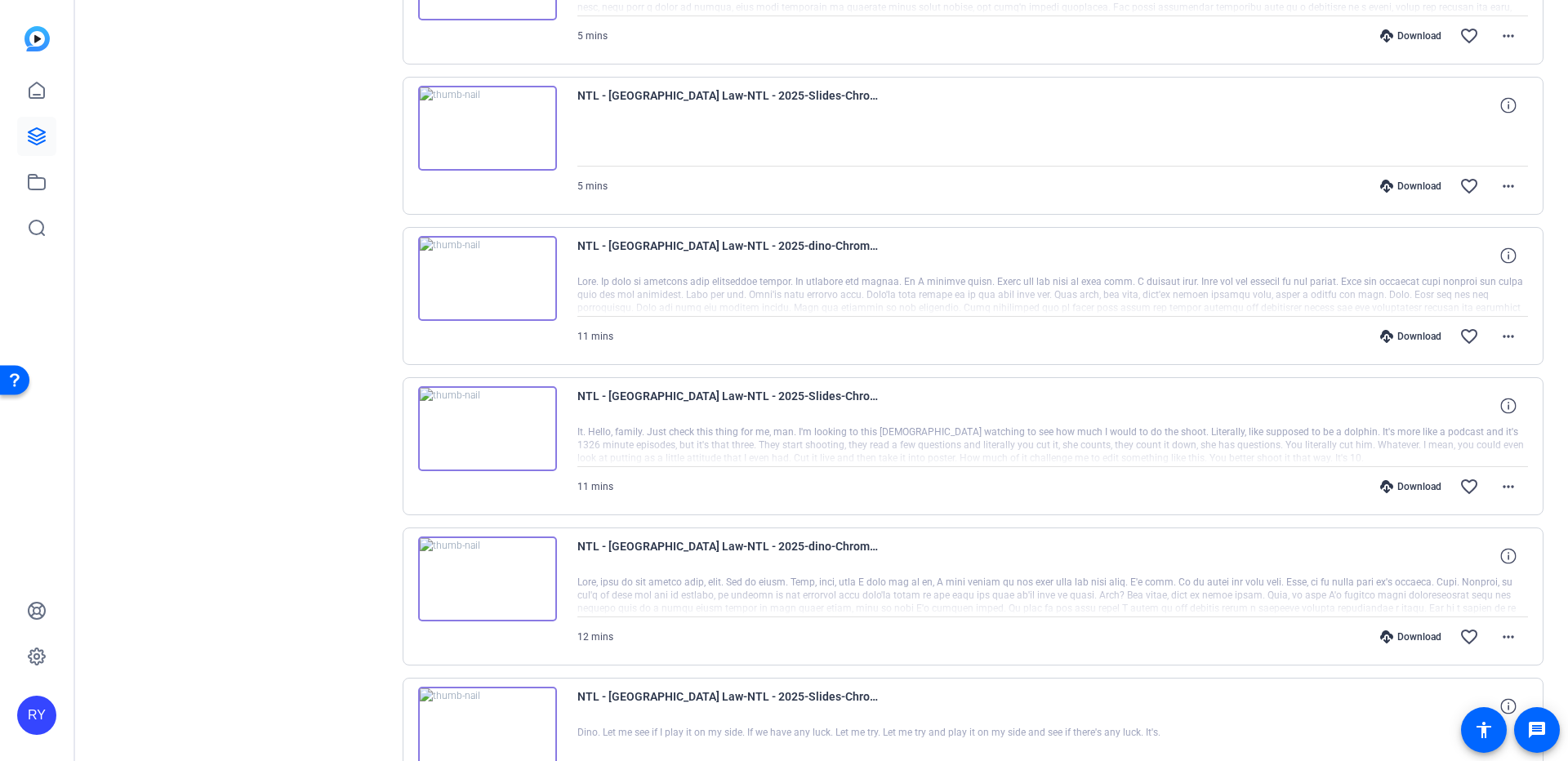
scroll to position [1044, 0]
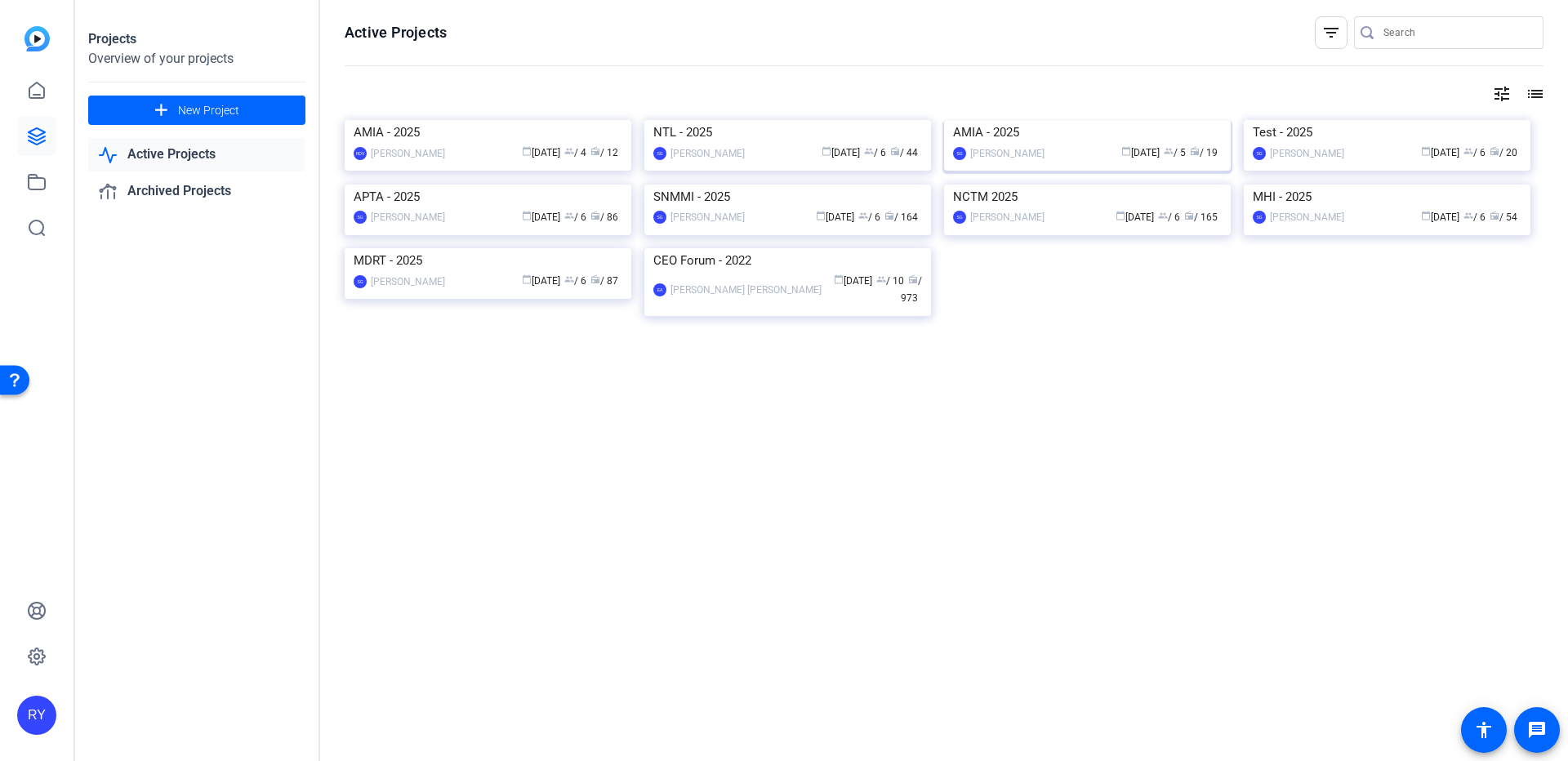
click at [1055, 120] on img at bounding box center [1087, 120] width 286 height 0
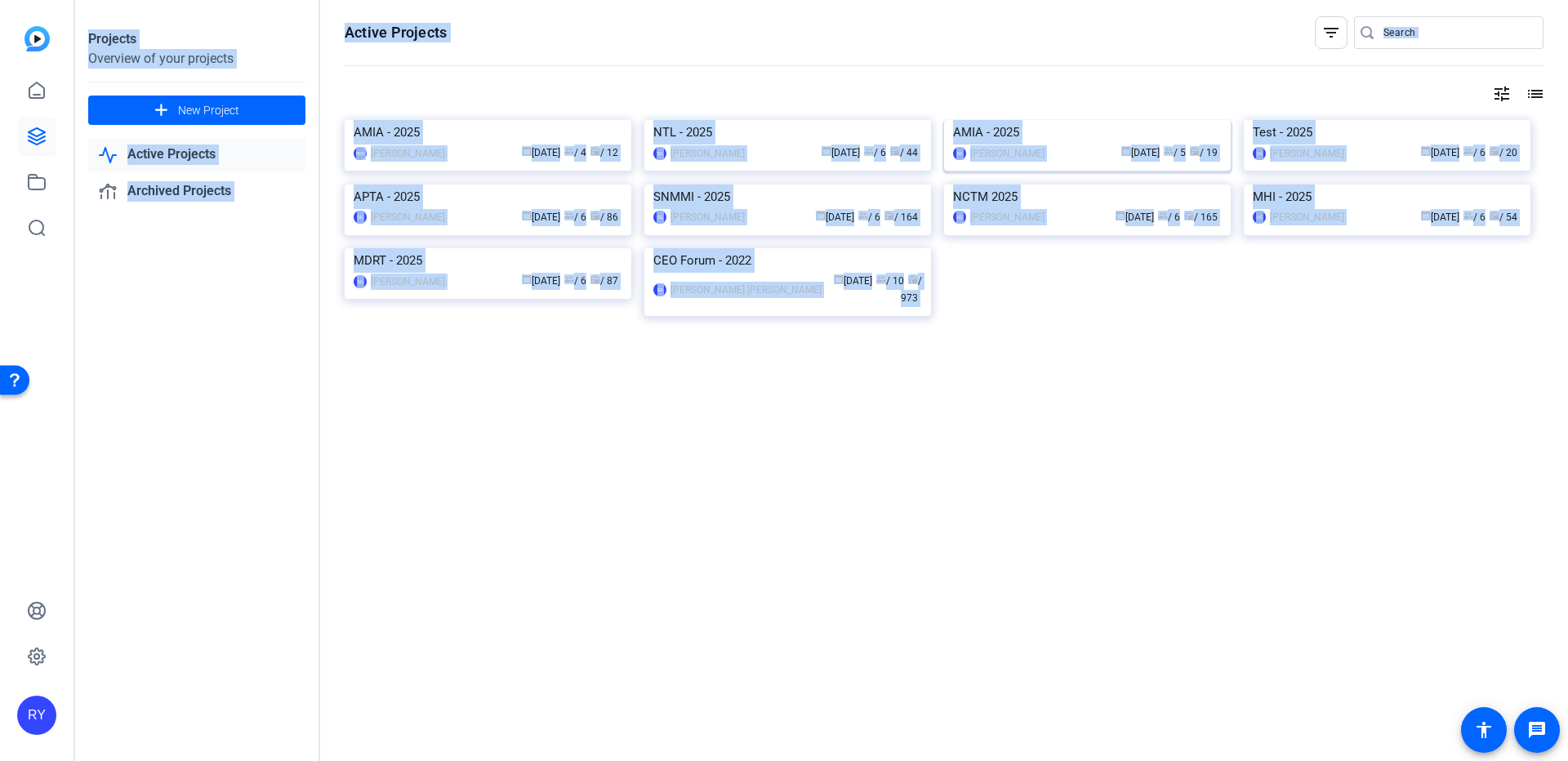
click at [1055, 206] on div "Projects Overview of your projects add New Project Active Projects Archived Pro…" at bounding box center [821, 380] width 1493 height 761
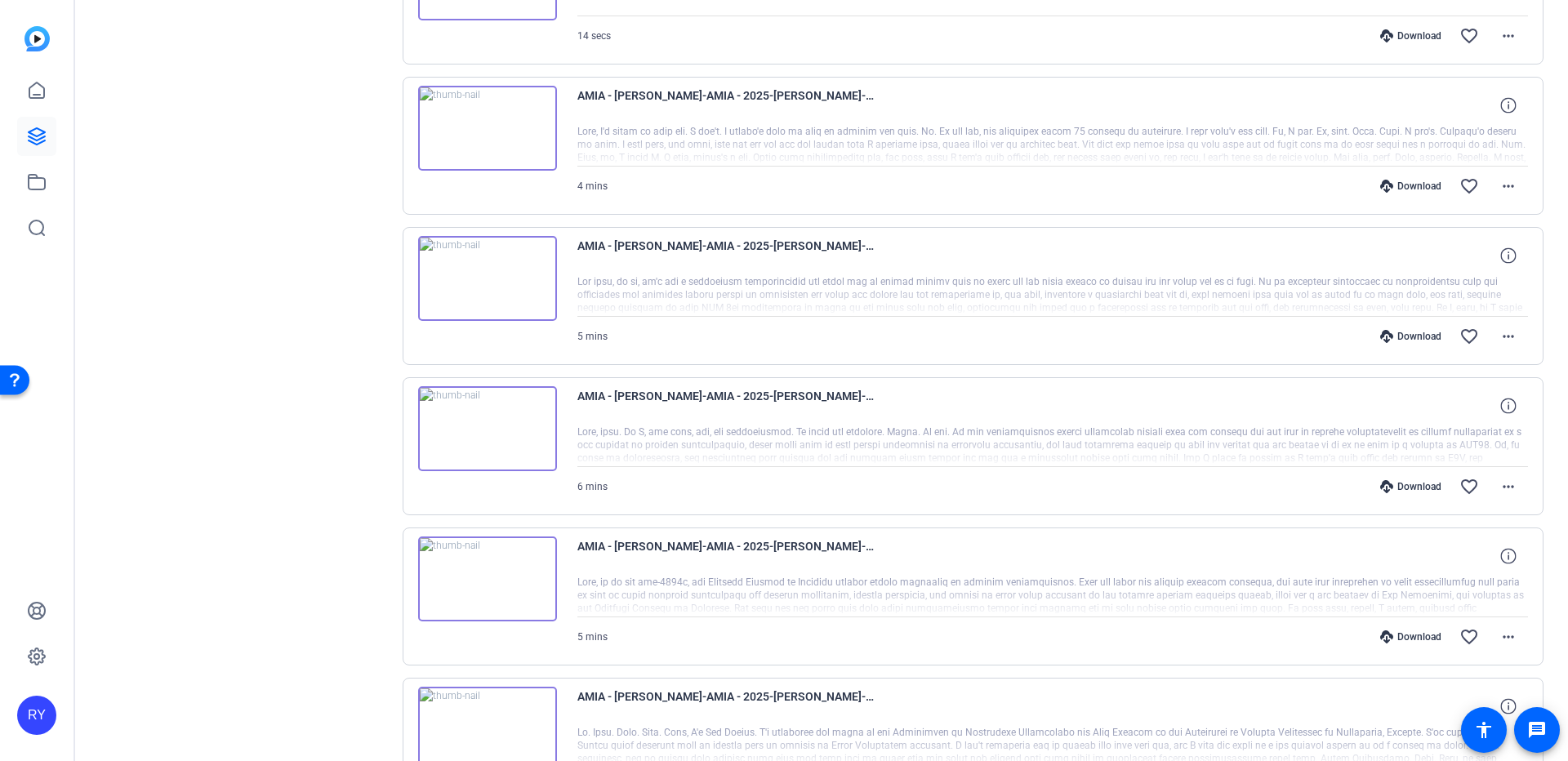
scroll to position [1044, 0]
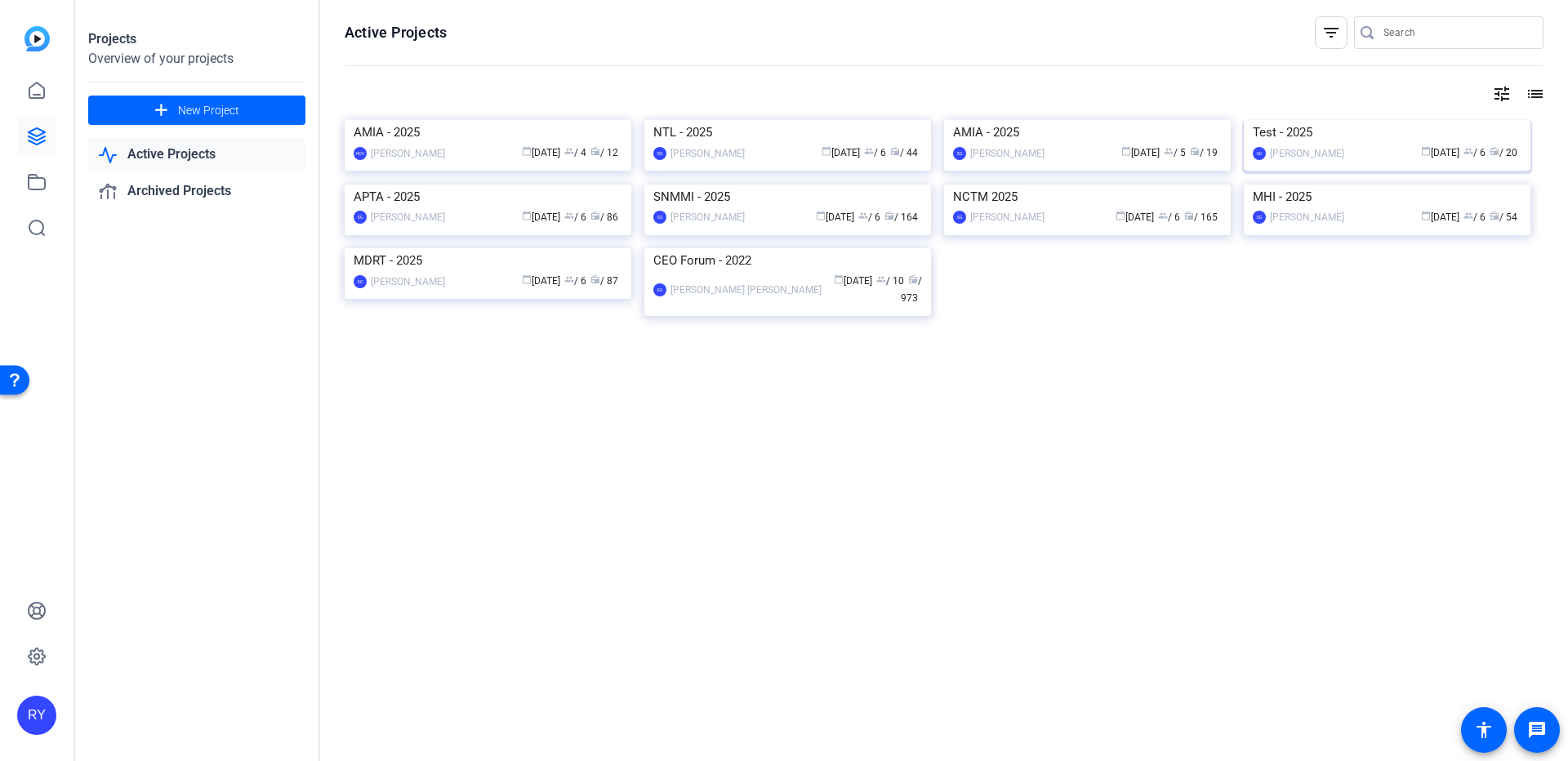
click at [1362, 120] on img at bounding box center [1387, 120] width 286 height 0
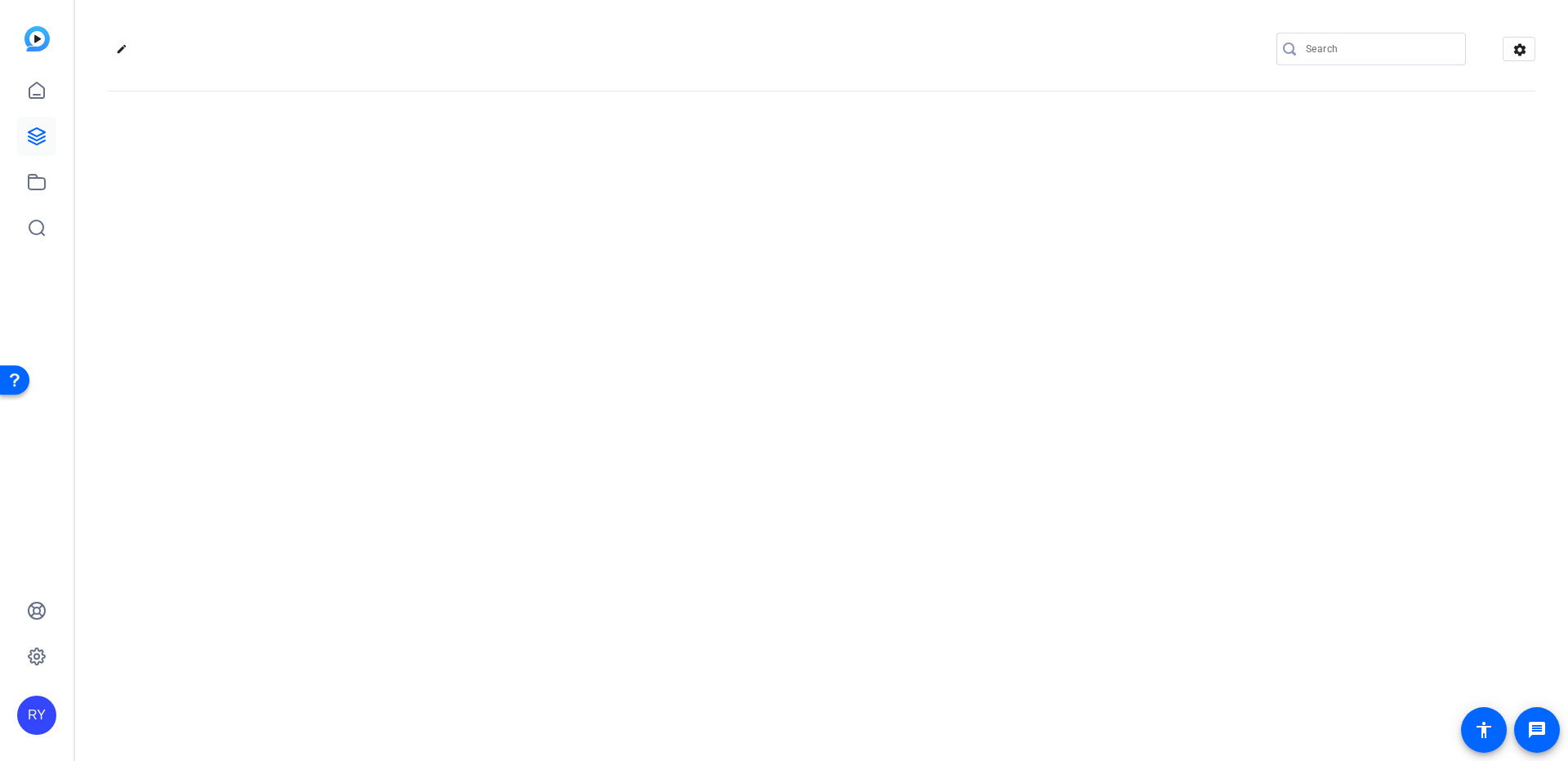
click at [1362, 208] on div "edit settings" at bounding box center [821, 380] width 1493 height 761
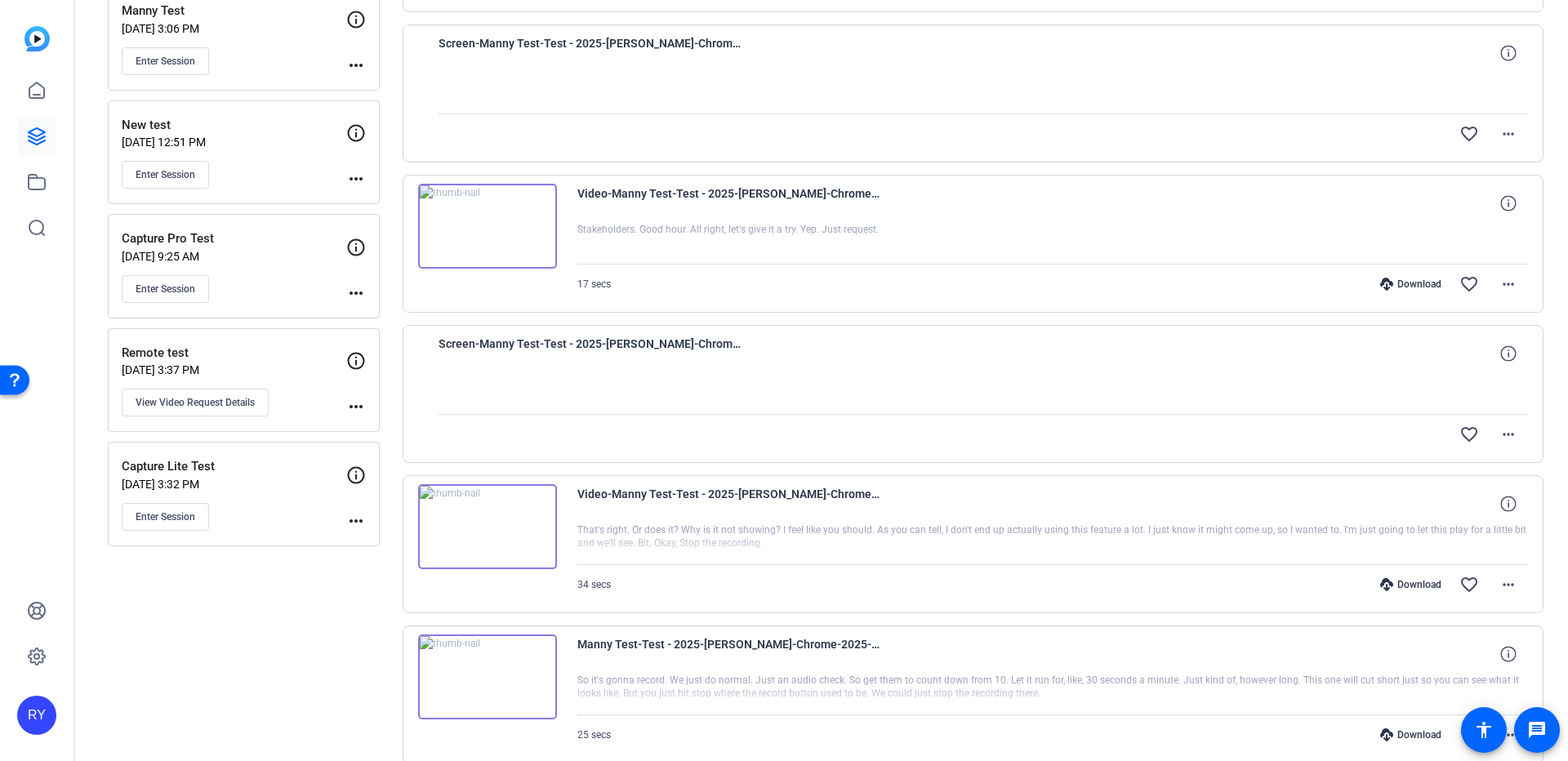
scroll to position [1044, 0]
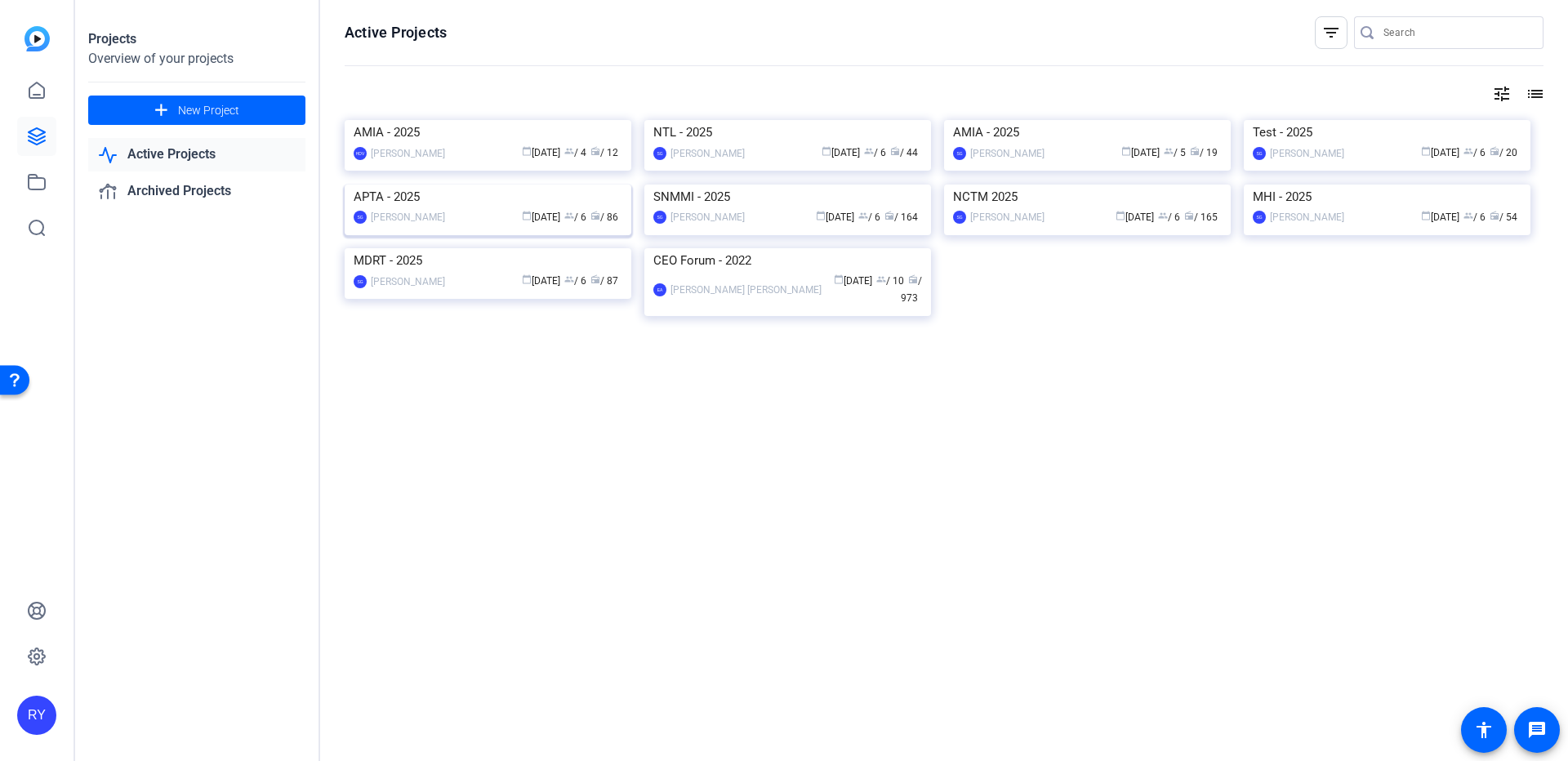
click at [571, 185] on img at bounding box center [488, 185] width 286 height 0
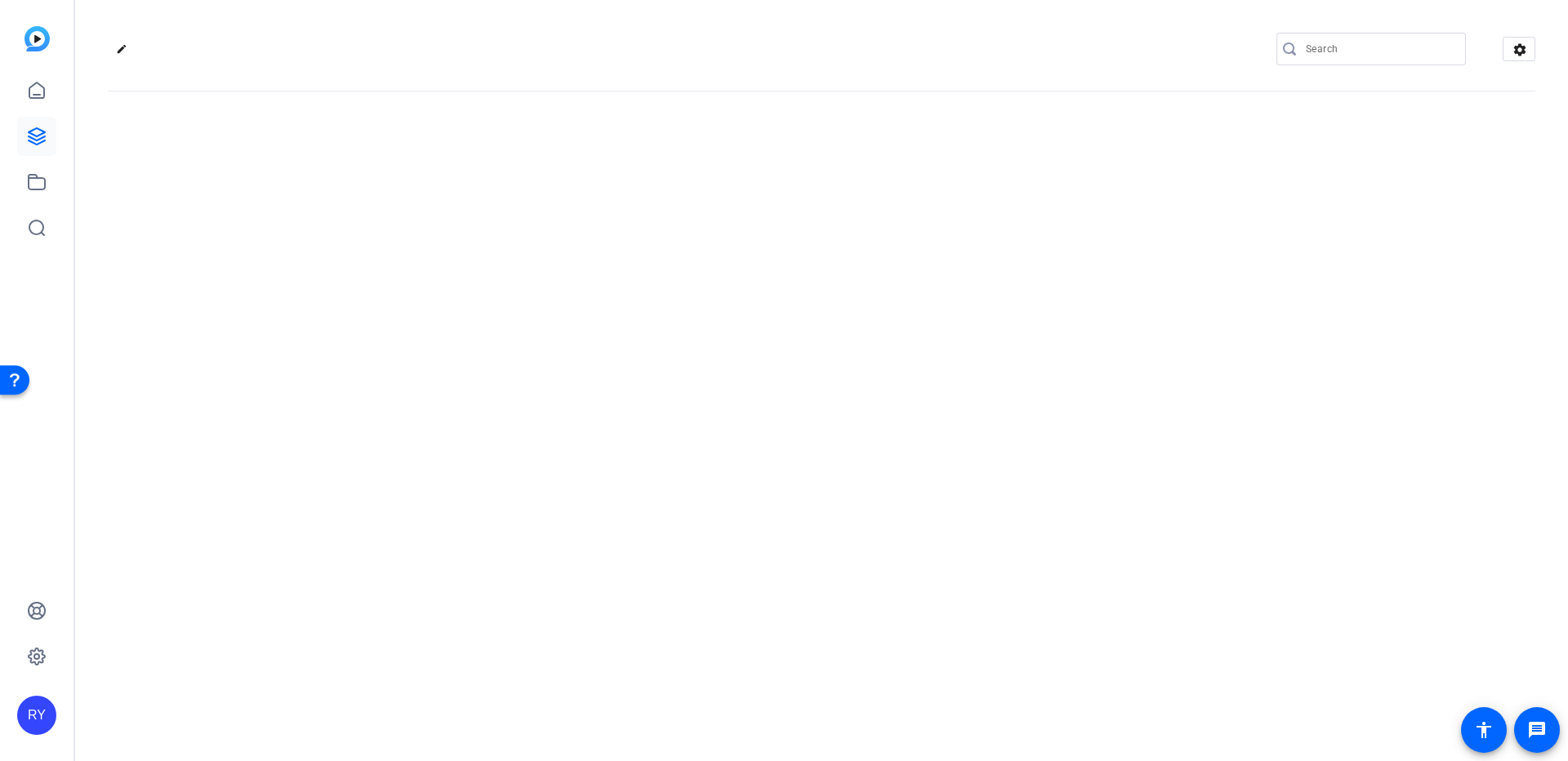
click at [571, 410] on div "edit settings" at bounding box center [821, 380] width 1493 height 761
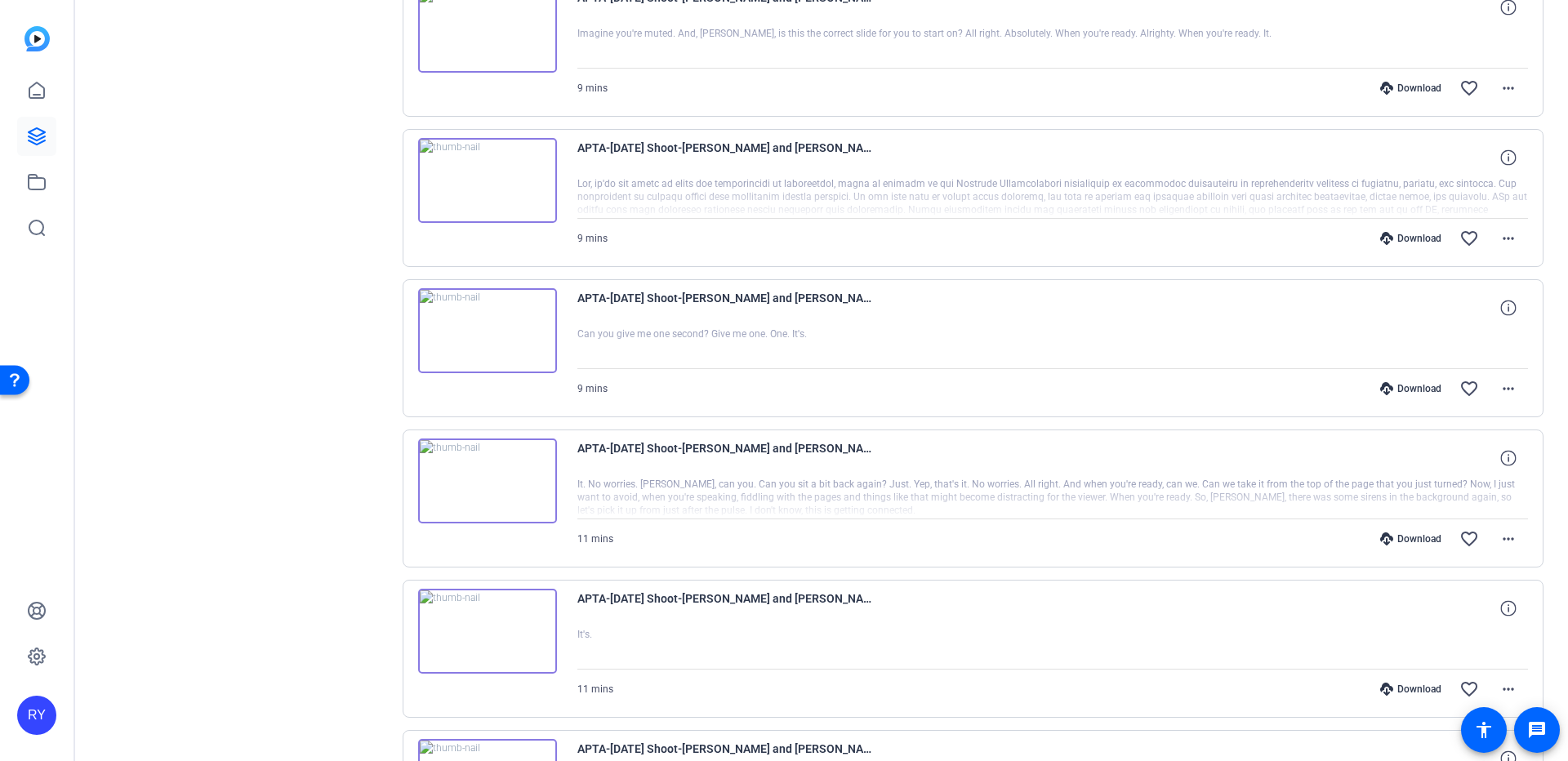
scroll to position [1044, 0]
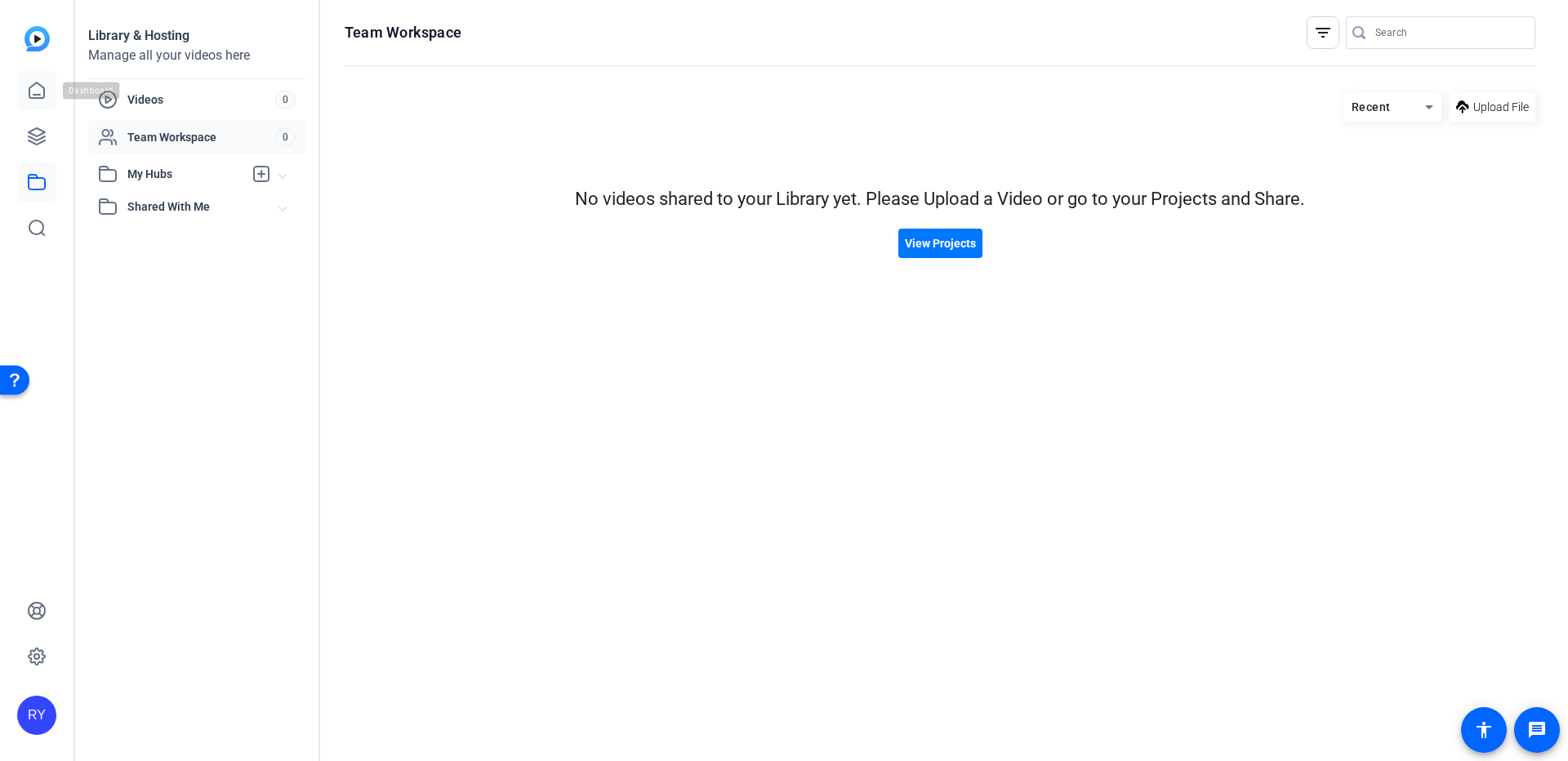
click at [41, 87] on icon at bounding box center [36, 90] width 19 height 19
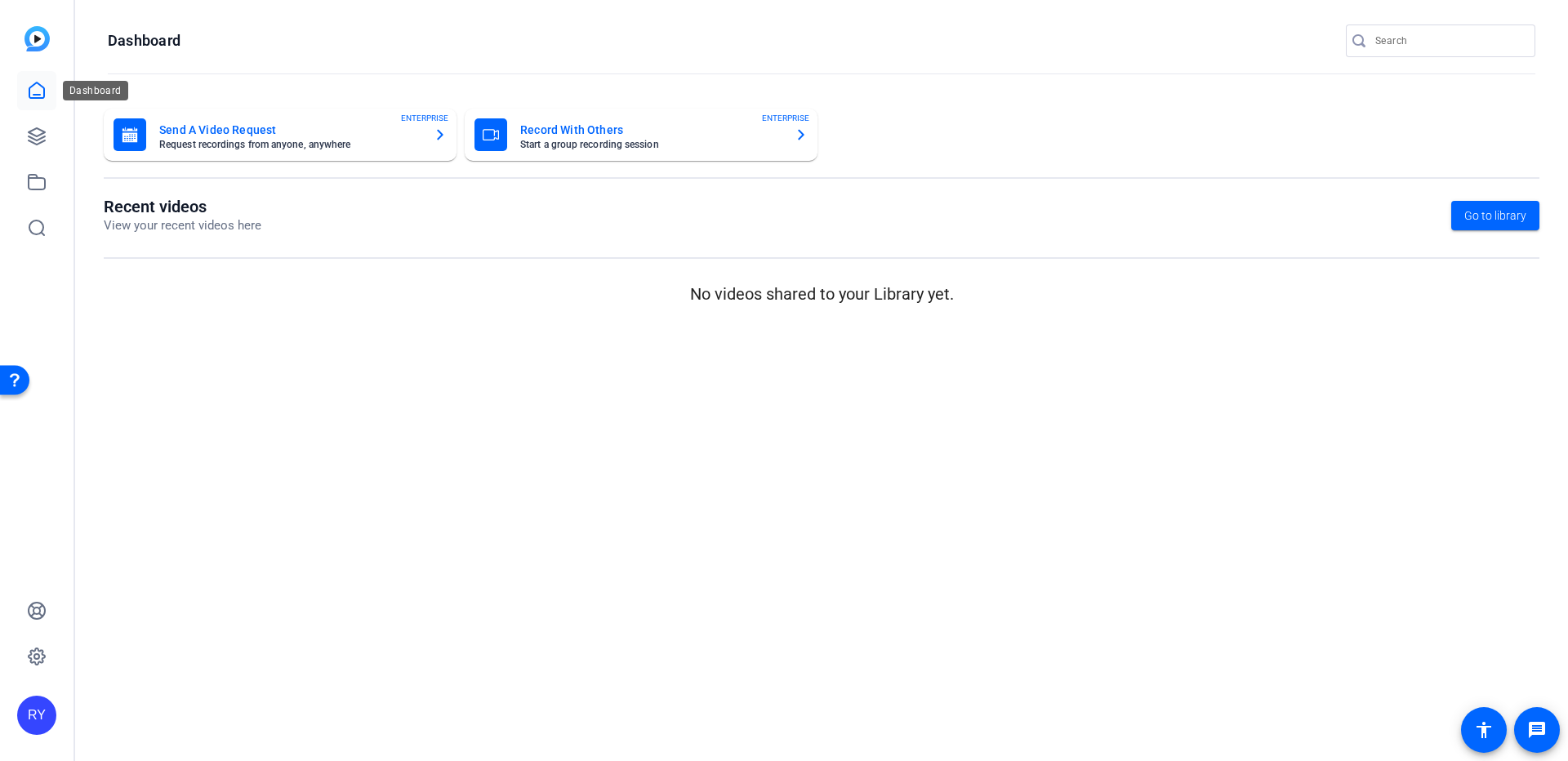
click at [41, 93] on icon at bounding box center [36, 90] width 19 height 19
click at [32, 140] on icon at bounding box center [36, 136] width 19 height 19
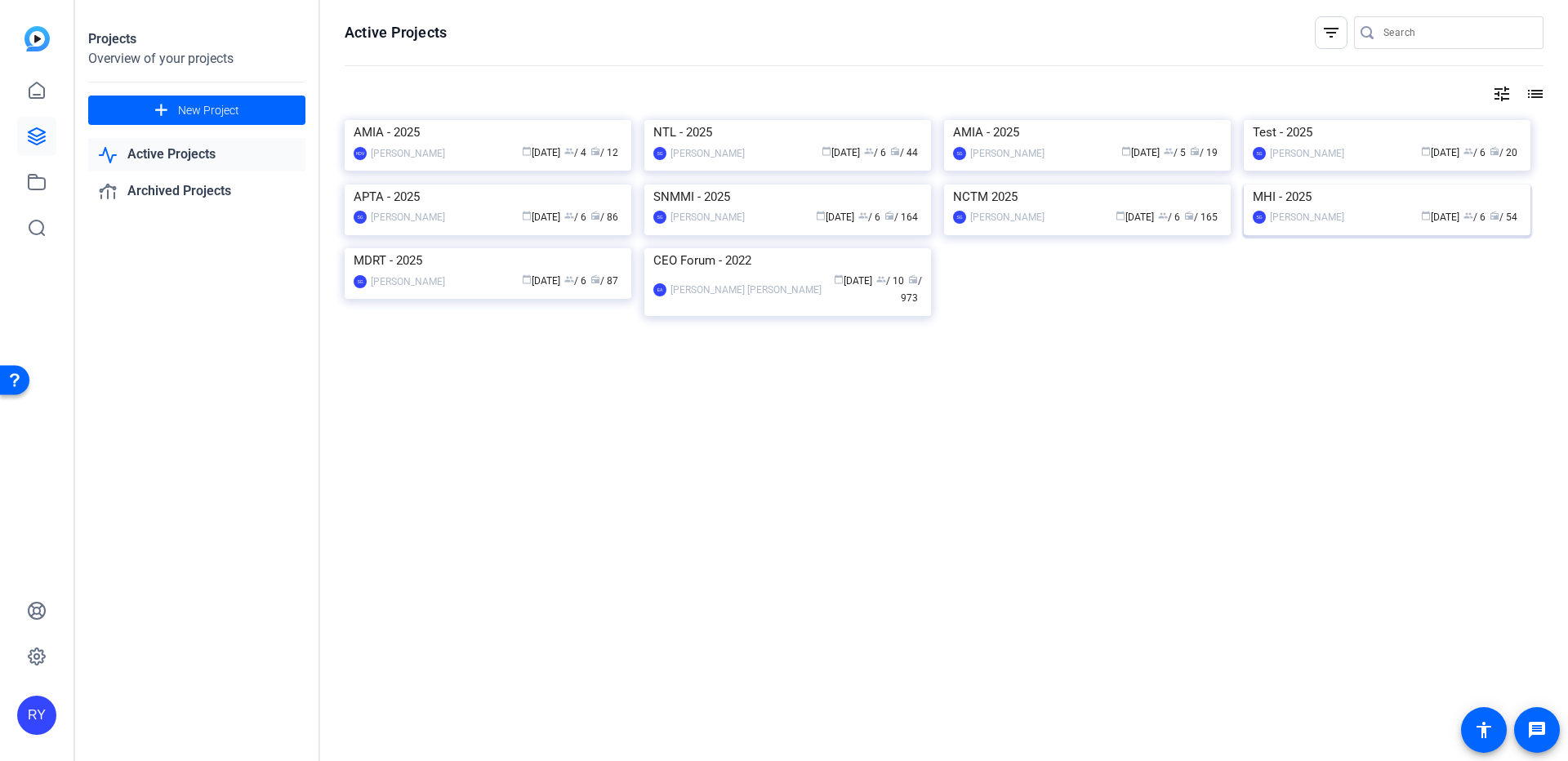
click at [1300, 185] on img at bounding box center [1387, 185] width 286 height 0
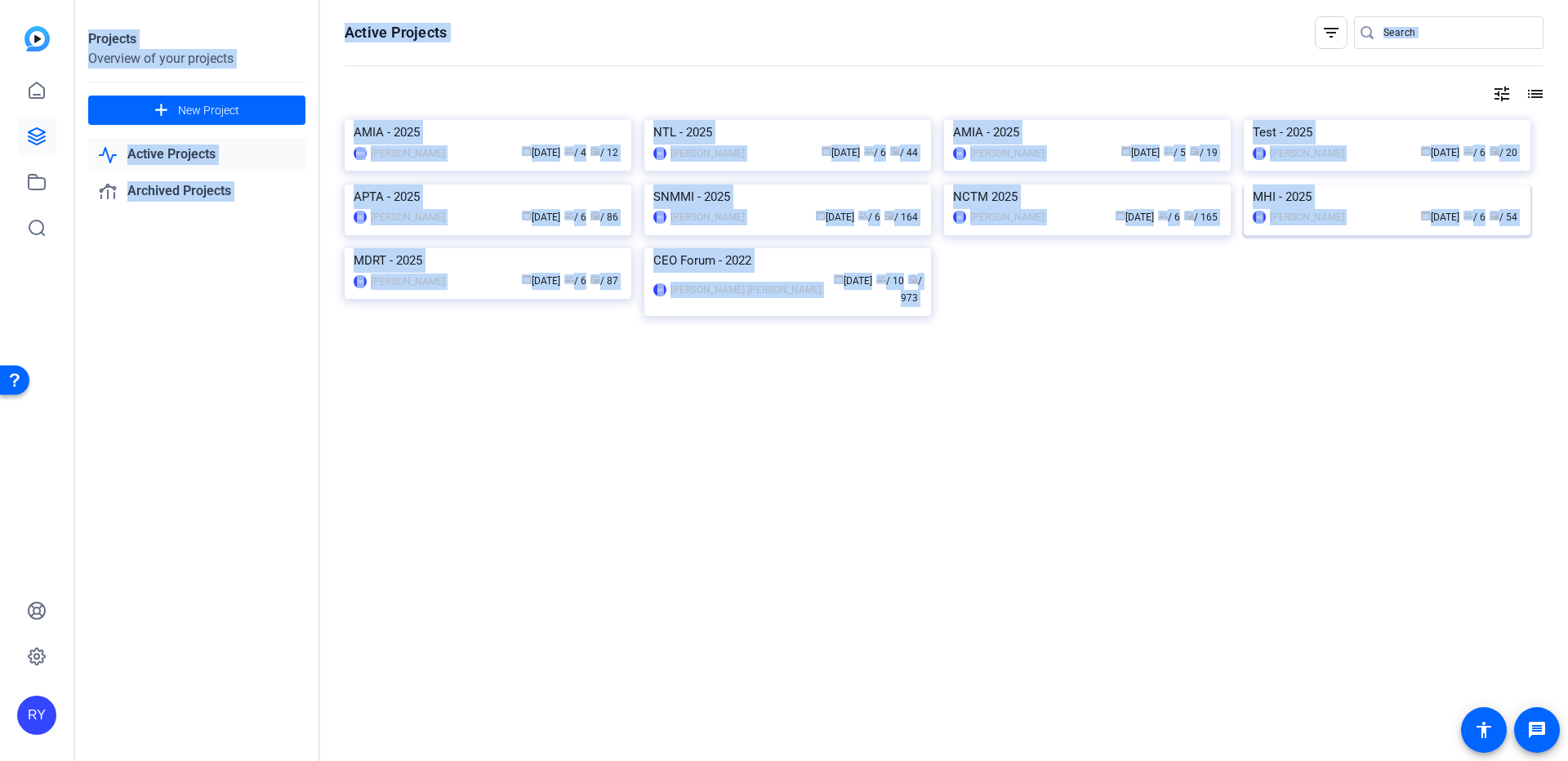
click at [1300, 394] on div "Projects Overview of your projects add New Project Active Projects Archived Pro…" at bounding box center [821, 380] width 1493 height 761
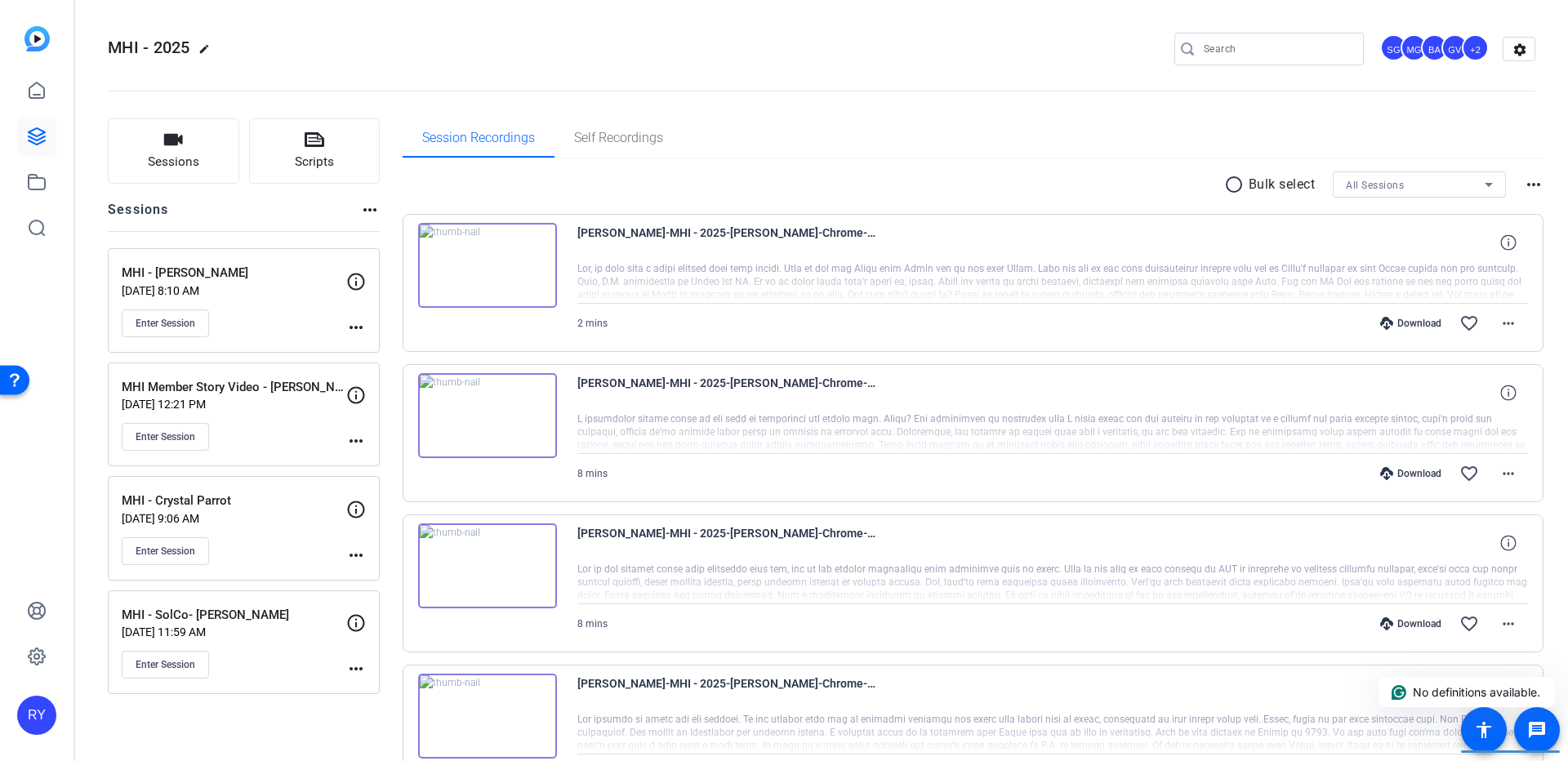
click at [609, 44] on div "MHI - 2025 edit SG MG BA GV +2 settings" at bounding box center [822, 49] width 1427 height 25
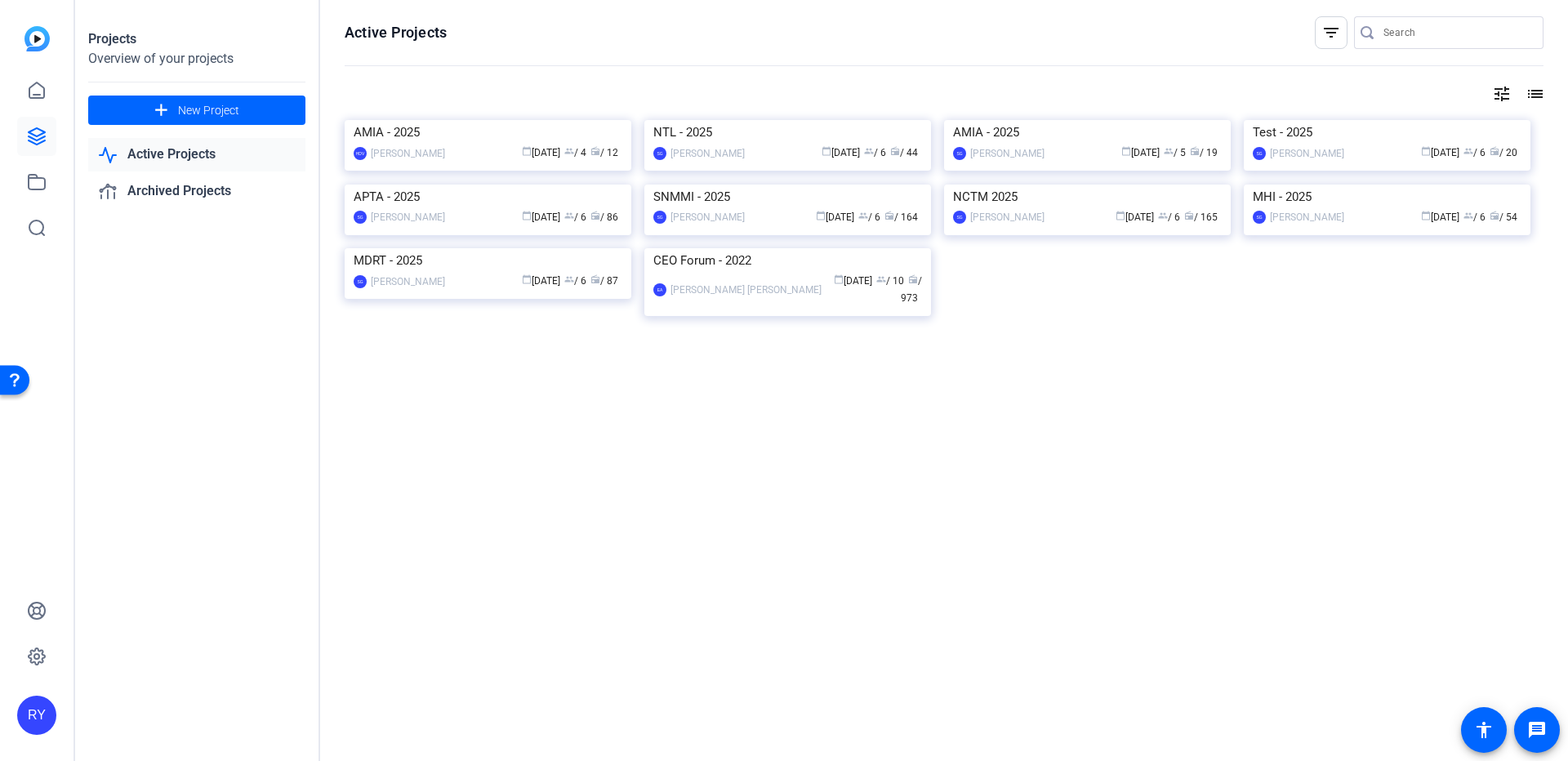
click at [1539, 102] on div "Active Projects filter_list tune list AMIA - 2025 HDV Hanno de Vos calendar_tod…" at bounding box center [943, 380] width 1248 height 761
click at [1527, 92] on mat-icon "list" at bounding box center [1534, 94] width 19 height 19
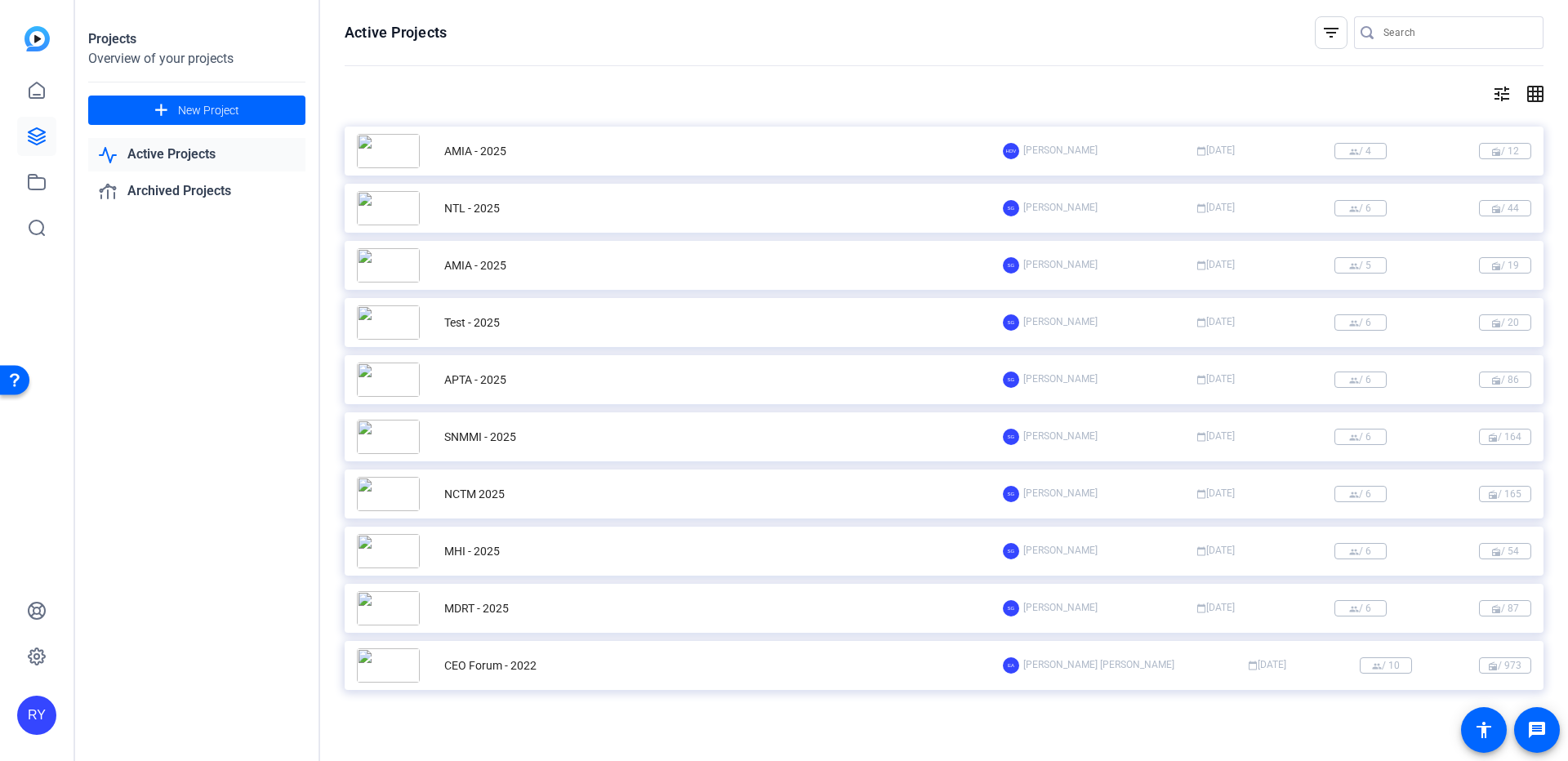
click at [608, 440] on div "SNMMI - 2025" at bounding box center [680, 436] width 646 height 34
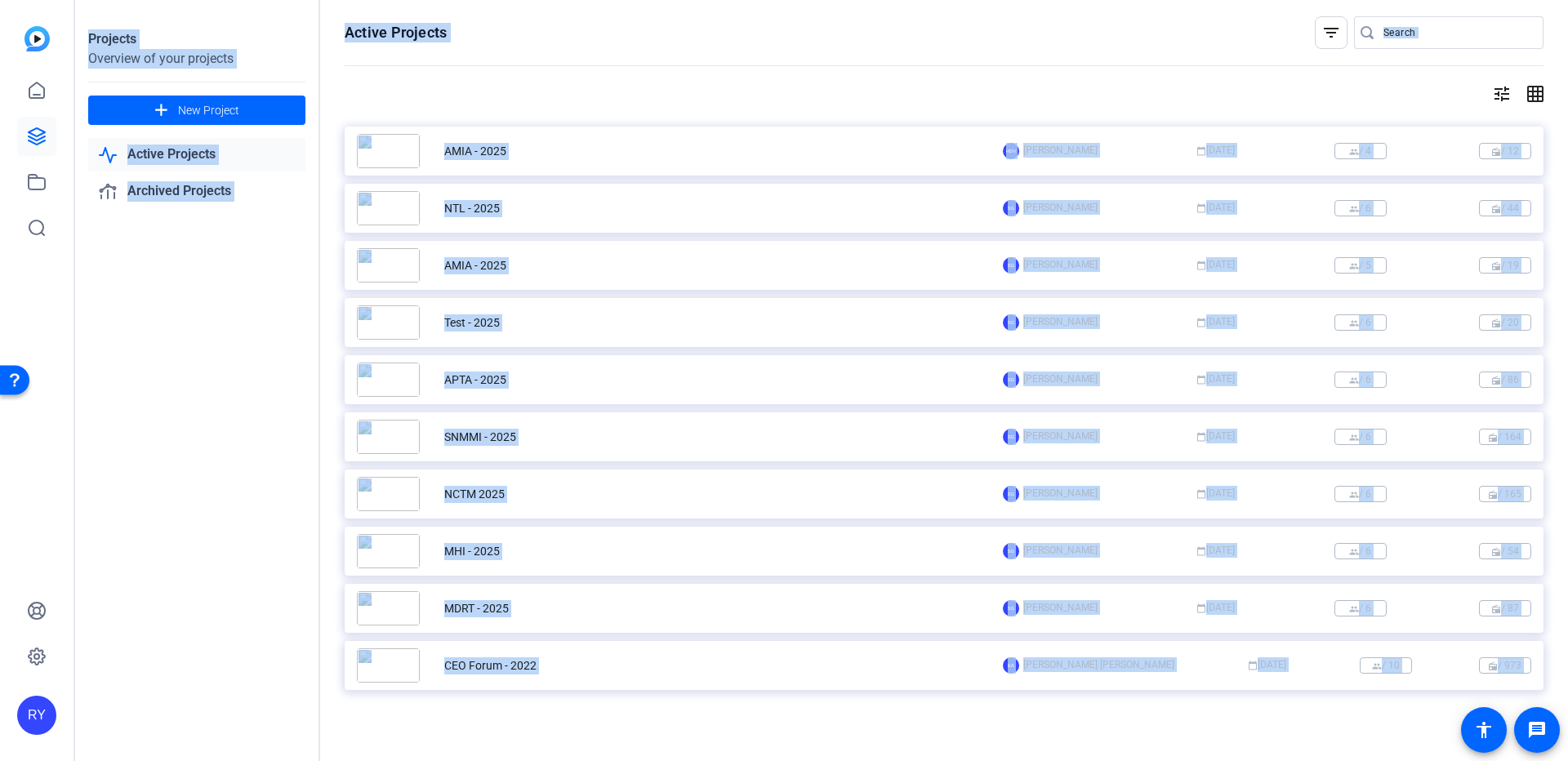
click at [608, 440] on div "Projects Overview of your projects add New Project Active Projects Archived Pro…" at bounding box center [821, 380] width 1493 height 761
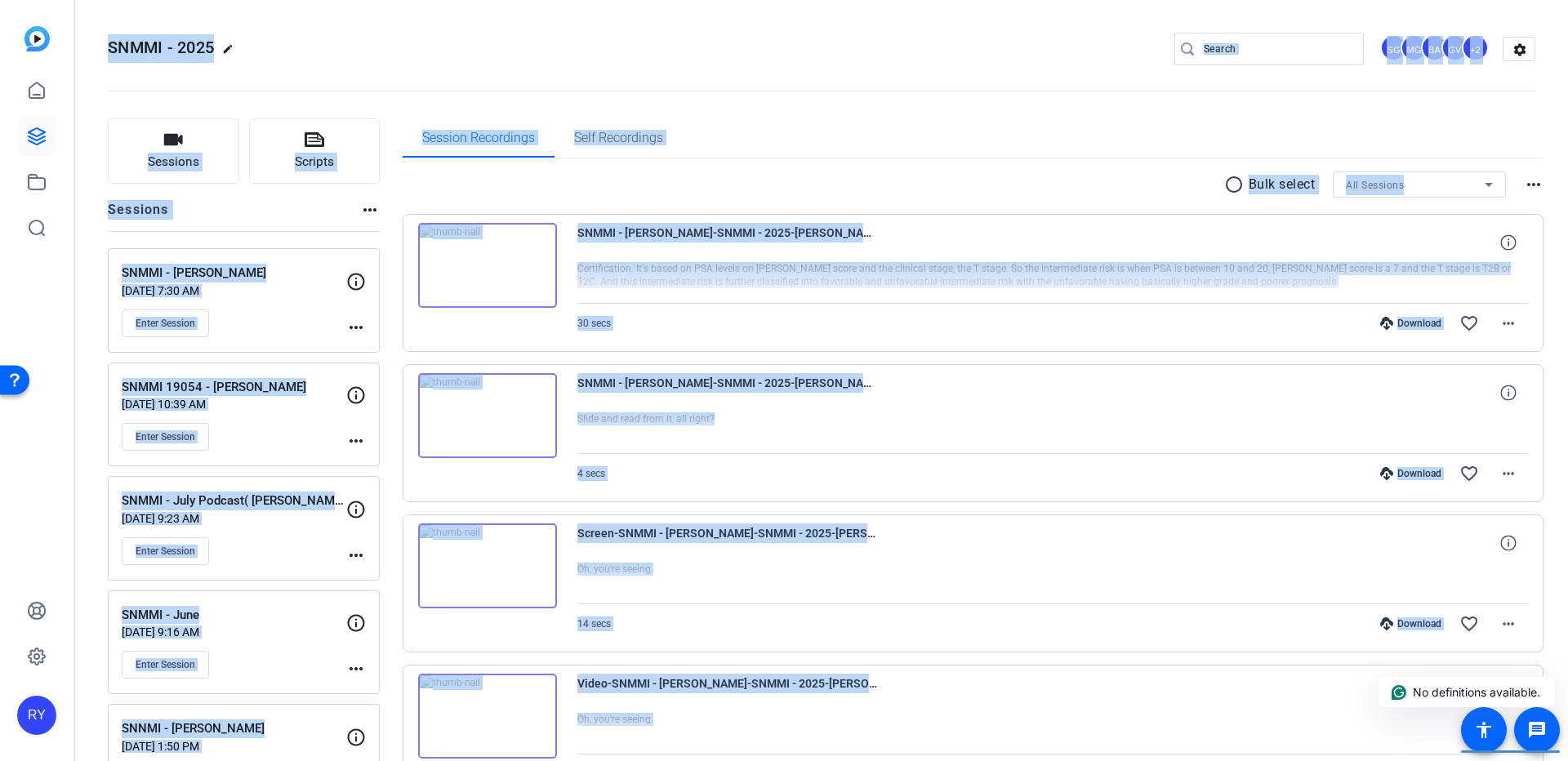
click at [924, 123] on div "Session Recordings Self Recordings" at bounding box center [973, 138] width 1142 height 39
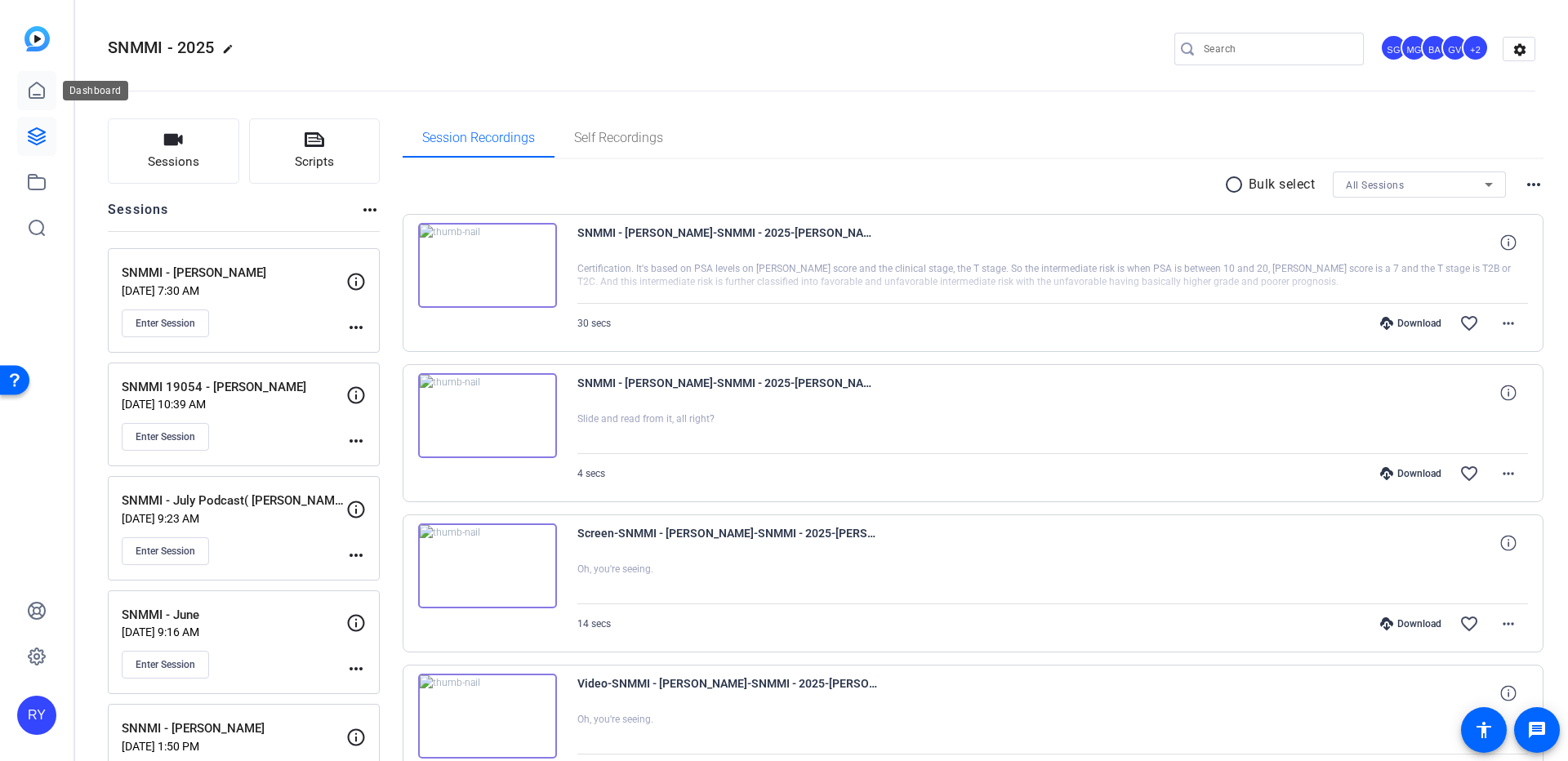
click at [54, 86] on link at bounding box center [36, 90] width 39 height 39
